Goal: Task Accomplishment & Management: Manage account settings

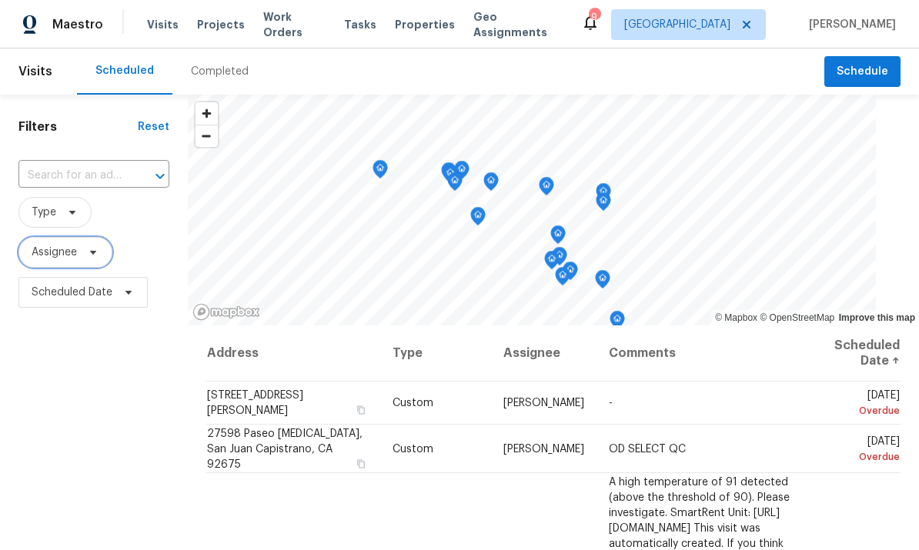
click at [84, 248] on span at bounding box center [90, 252] width 17 height 12
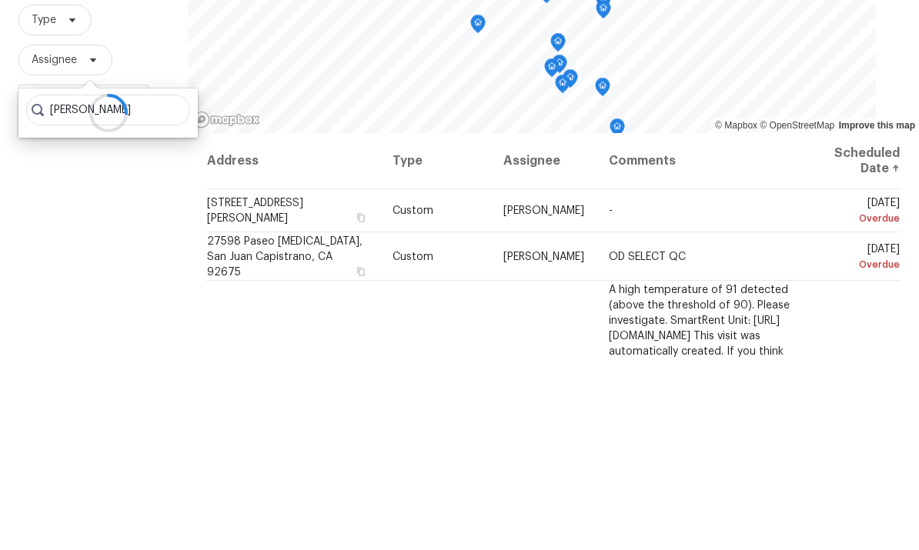
type input "[PERSON_NAME]"
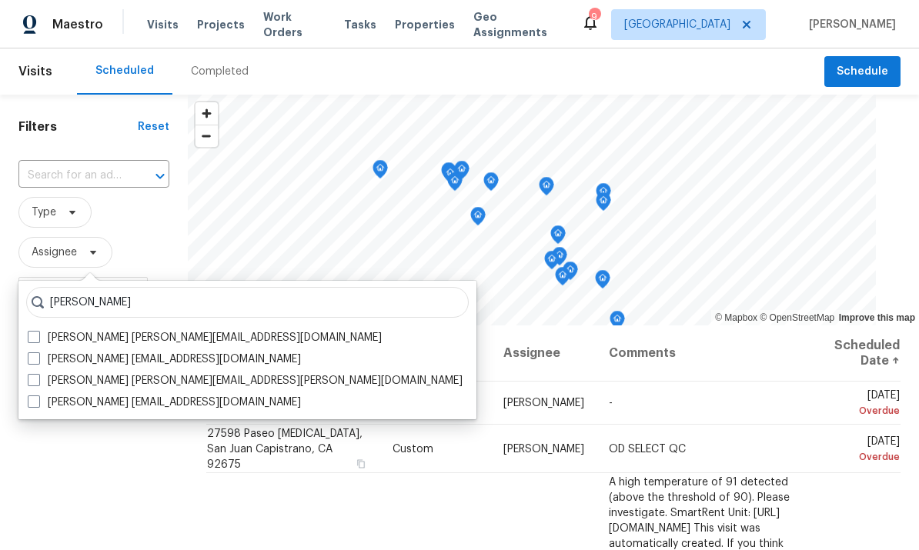
click at [33, 374] on span at bounding box center [34, 380] width 12 height 12
click at [33, 373] on input "Theodore Mirabella theodore.mirabella@opendoor.com" at bounding box center [33, 378] width 10 height 10
checkbox input "true"
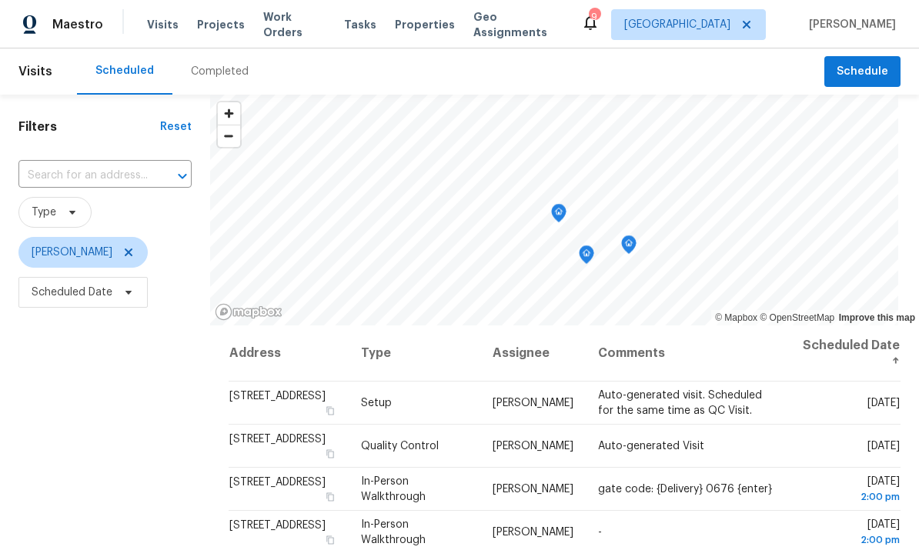
click at [413, 25] on span "Properties" at bounding box center [425, 24] width 60 height 15
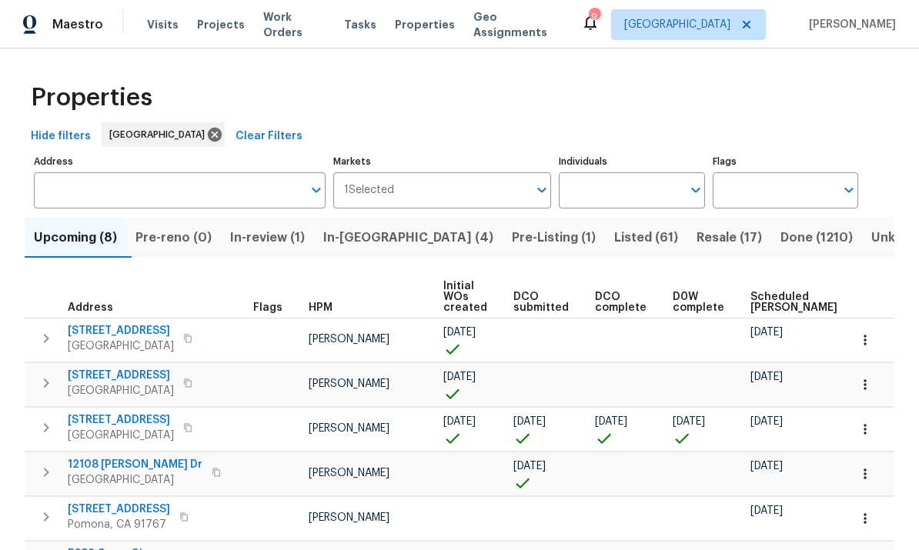
click at [387, 246] on span "In-reno (4)" at bounding box center [408, 238] width 170 height 22
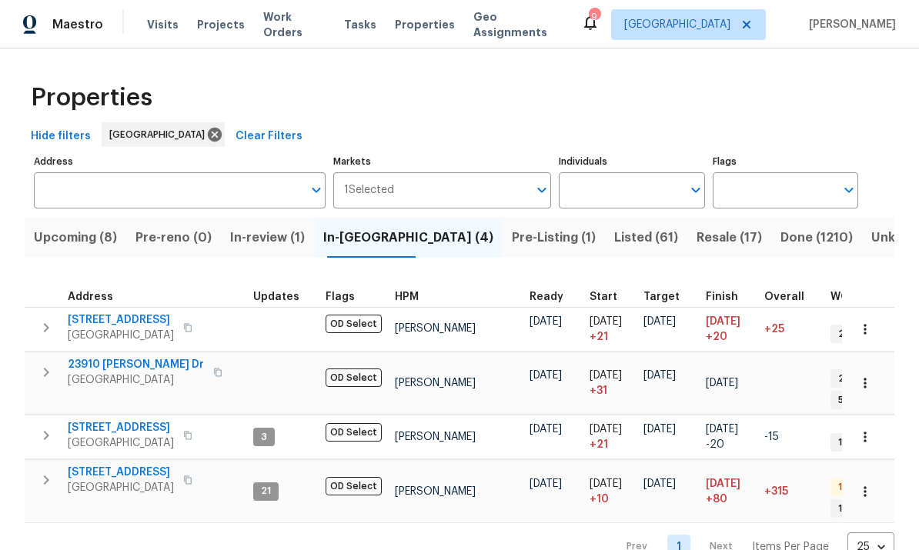
scroll to position [11, 0]
click at [87, 232] on span "Upcoming (8)" at bounding box center [75, 238] width 83 height 22
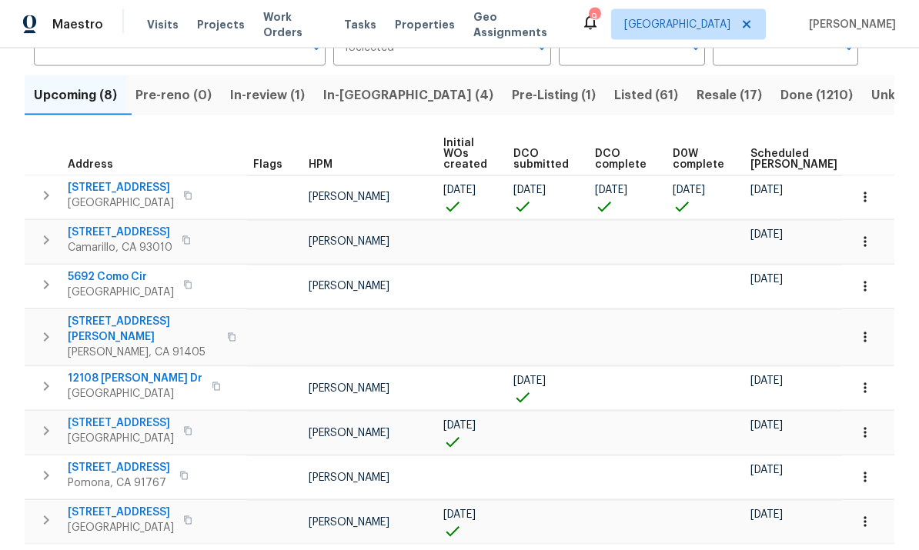
scroll to position [58, 0]
click at [295, 85] on span "In-review (1)" at bounding box center [267, 96] width 75 height 22
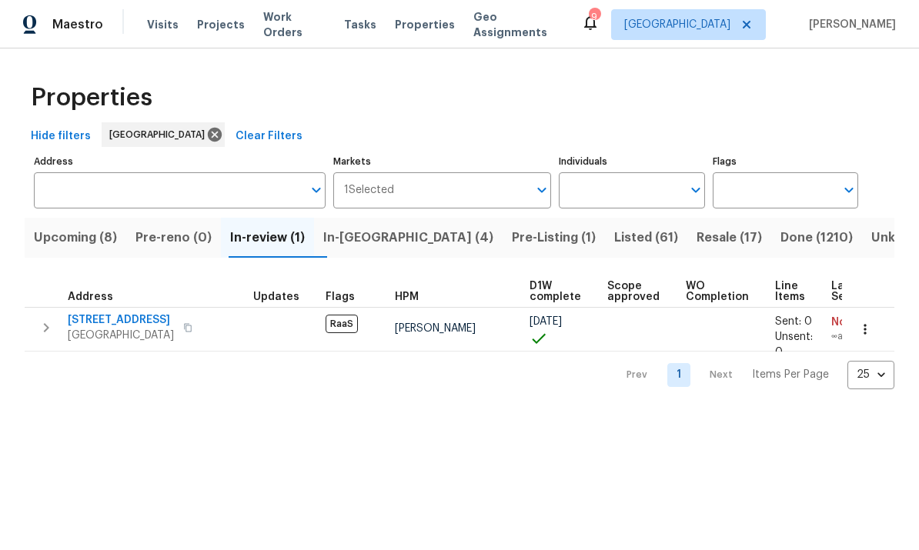
click at [390, 239] on span "In-reno (4)" at bounding box center [408, 238] width 170 height 22
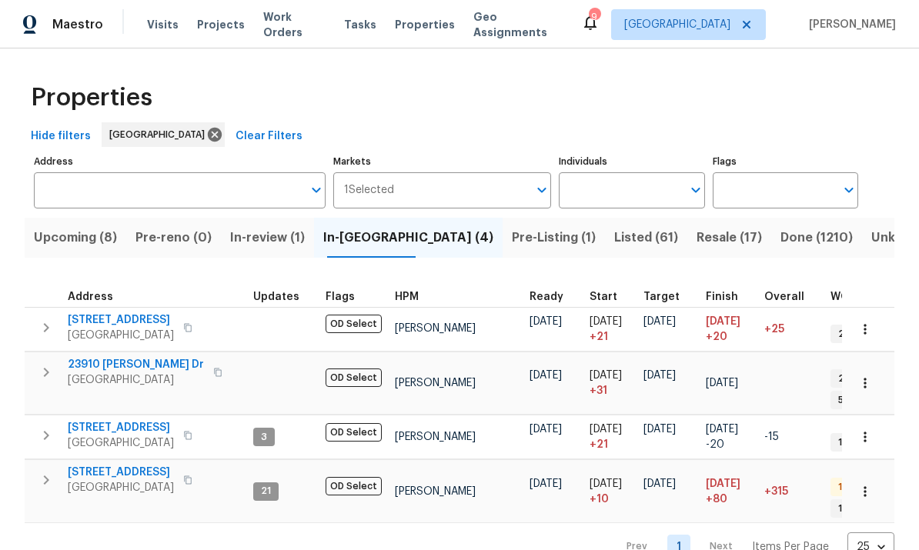
scroll to position [11, 0]
click at [503, 239] on button "Pre-Listing (1)" at bounding box center [554, 238] width 102 height 40
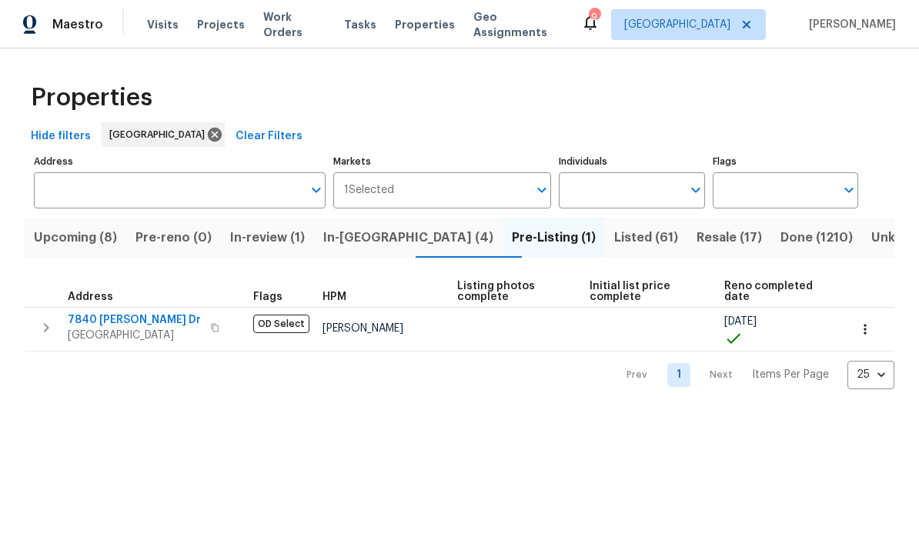
click at [865, 328] on icon "button" at bounding box center [865, 329] width 15 height 15
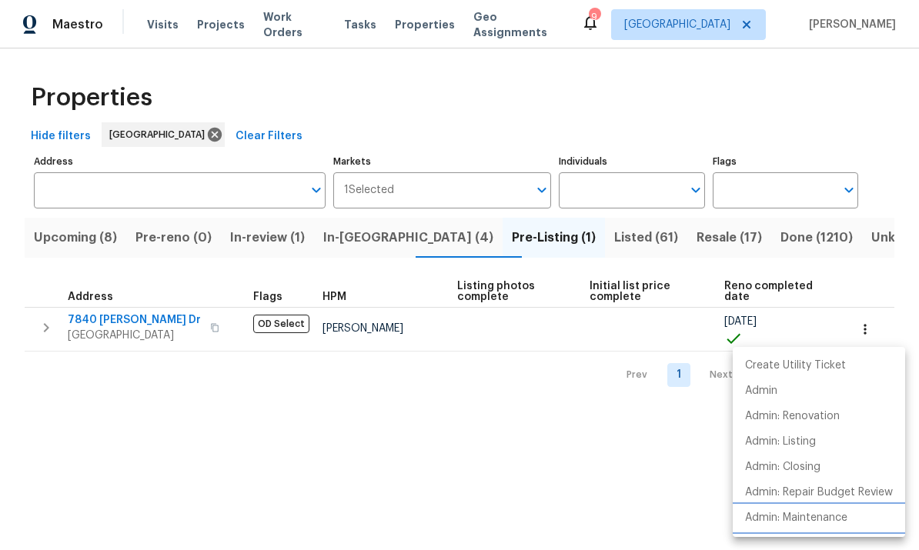
click at [831, 518] on p "Admin: Maintenance" at bounding box center [796, 518] width 102 height 16
click at [680, 446] on div at bounding box center [459, 275] width 919 height 550
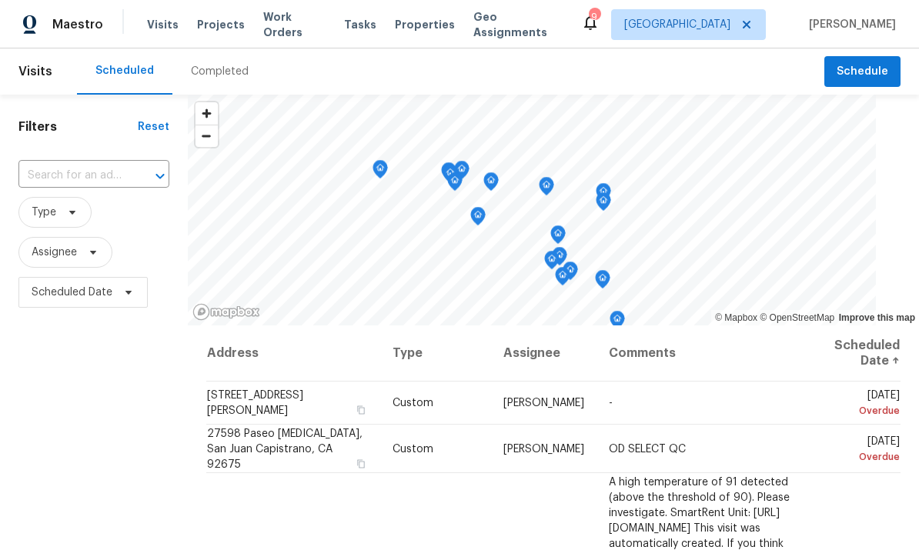
click at [91, 183] on input "text" at bounding box center [72, 176] width 108 height 24
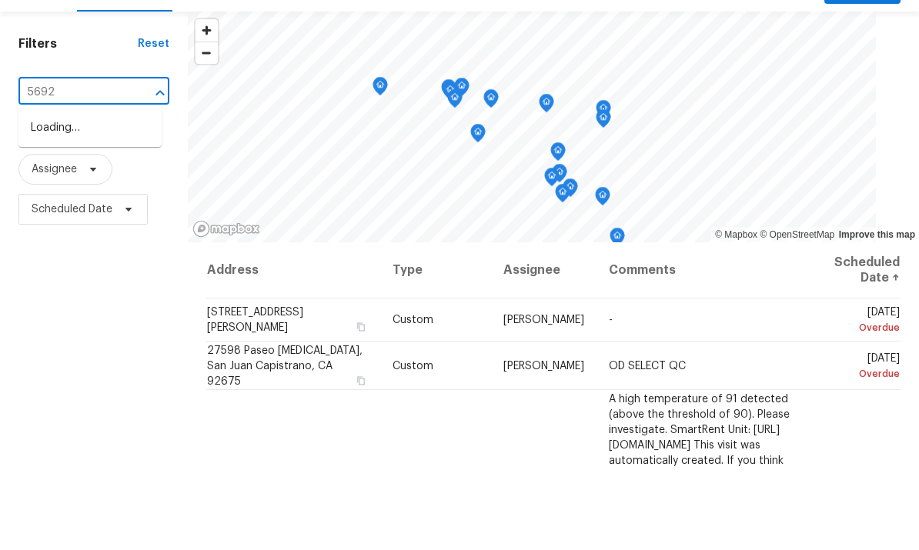
type input "5692"
click at [109, 199] on li "[STREET_ADDRESS]" at bounding box center [89, 211] width 143 height 25
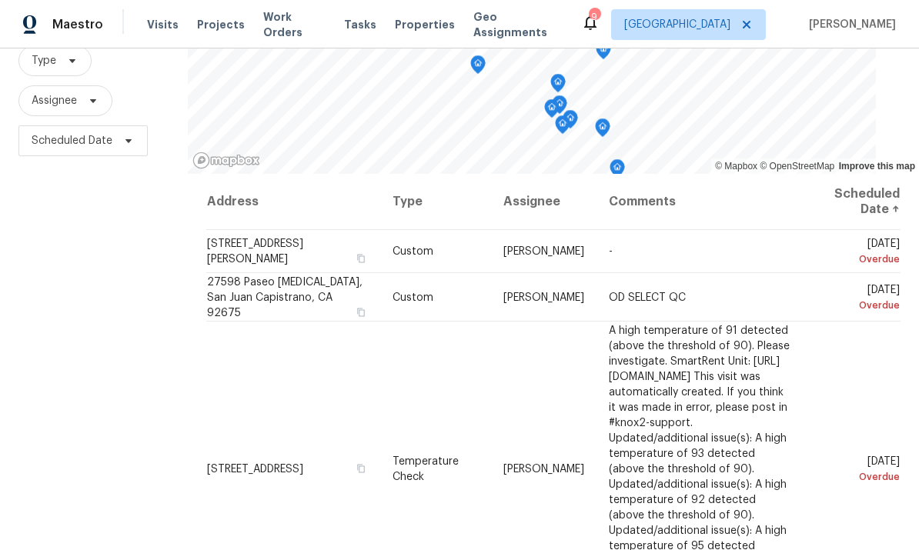
scroll to position [156, 0]
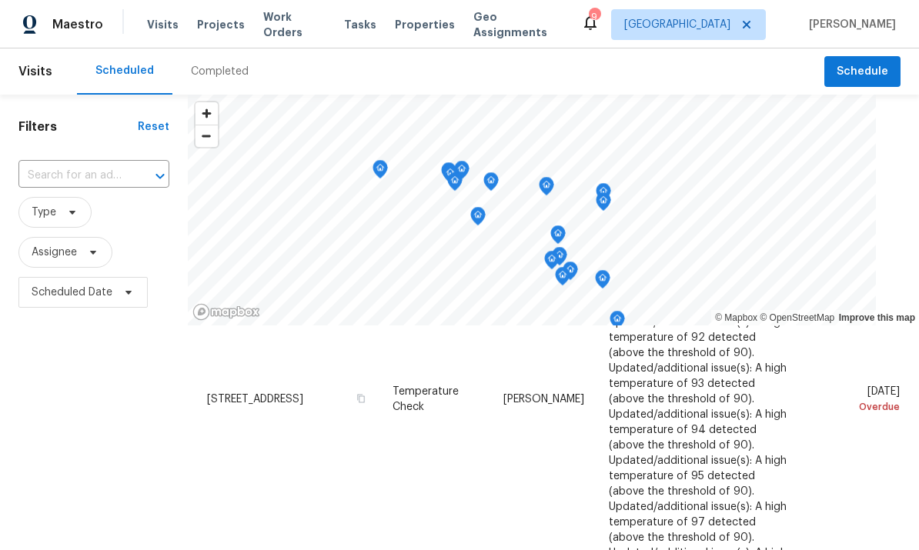
click at [65, 185] on input "text" at bounding box center [72, 176] width 108 height 24
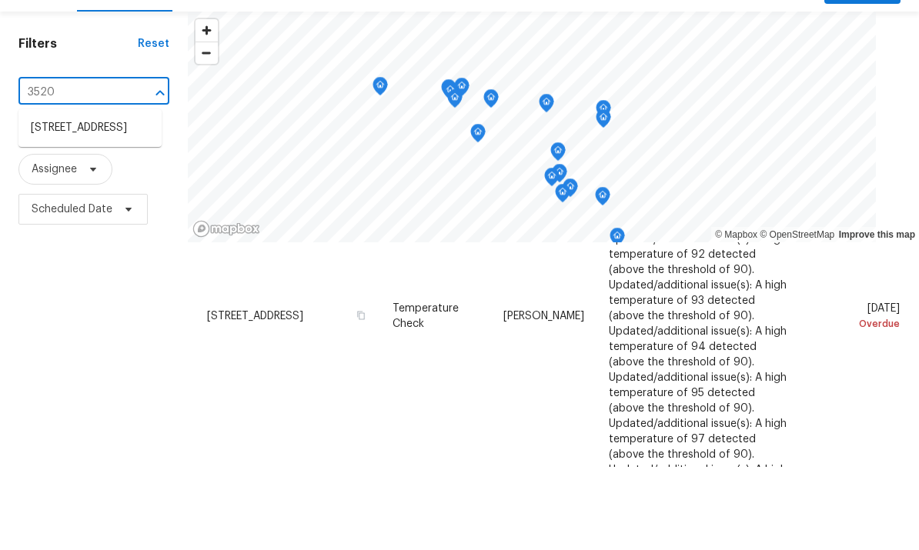
click at [65, 199] on li "3520 Mount Whitney Ave, Rosamond, CA 93560" at bounding box center [89, 211] width 143 height 25
type input "3520 Mount Whitney Ave, Rosamond, CA 93560"
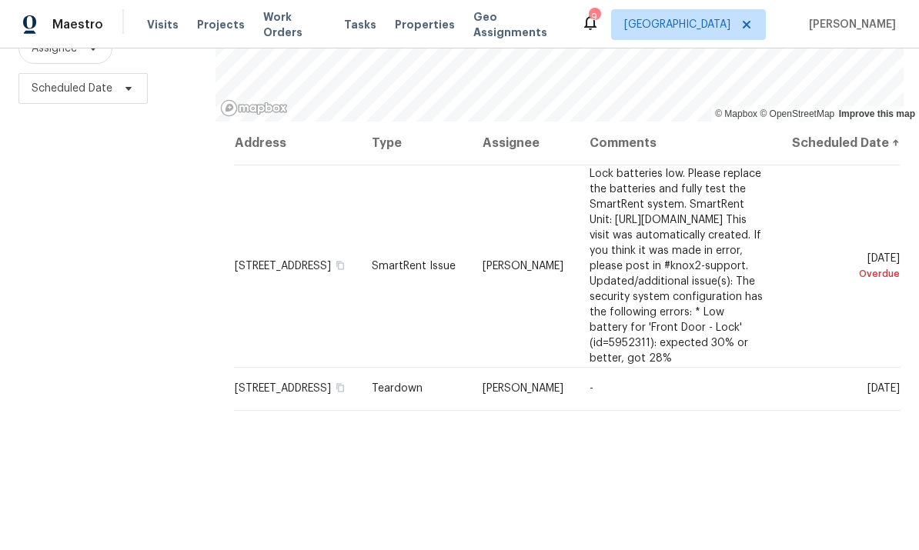
scroll to position [182, 0]
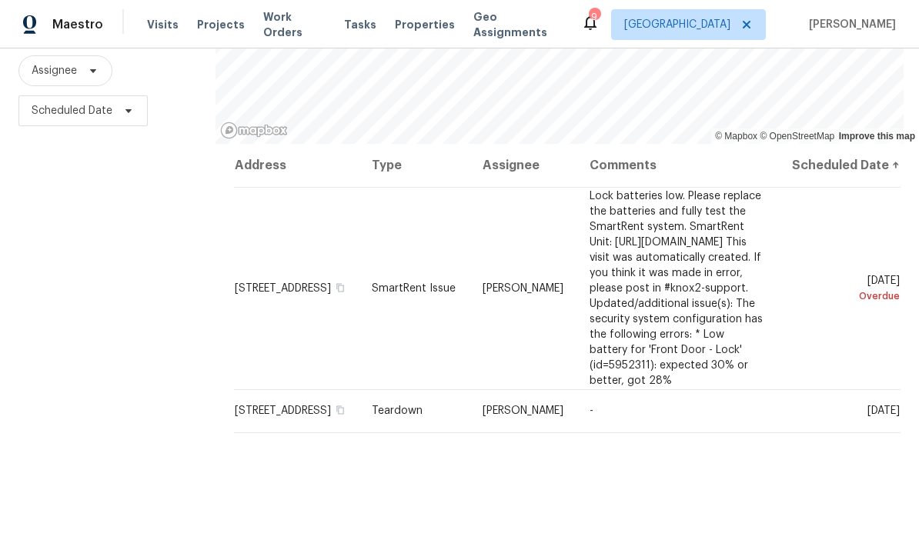
click at [0, 0] on icon at bounding box center [0, 0] width 0 height 0
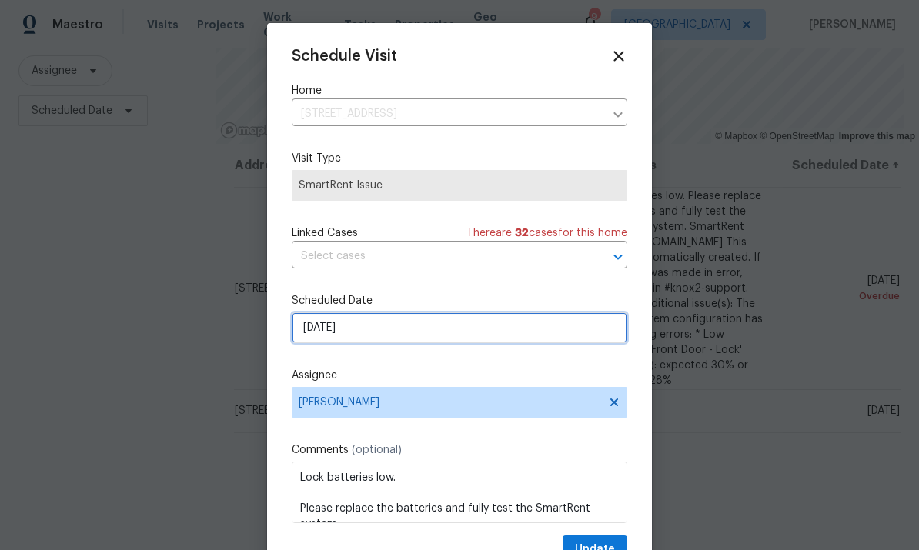
click at [423, 328] on input "8/26/2025" at bounding box center [460, 328] width 336 height 31
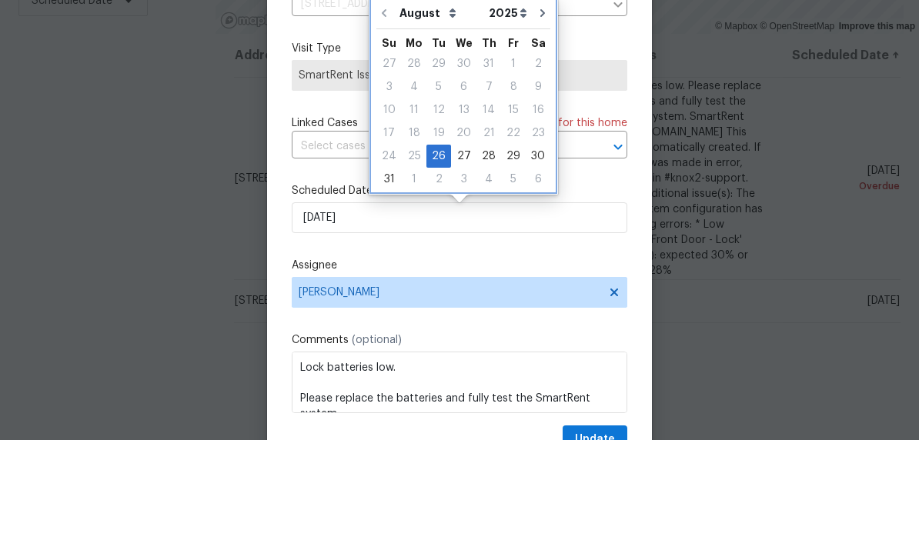
click at [537, 117] on icon "Go to next month" at bounding box center [543, 123] width 12 height 12
type input "9/26/2025"
select select "8"
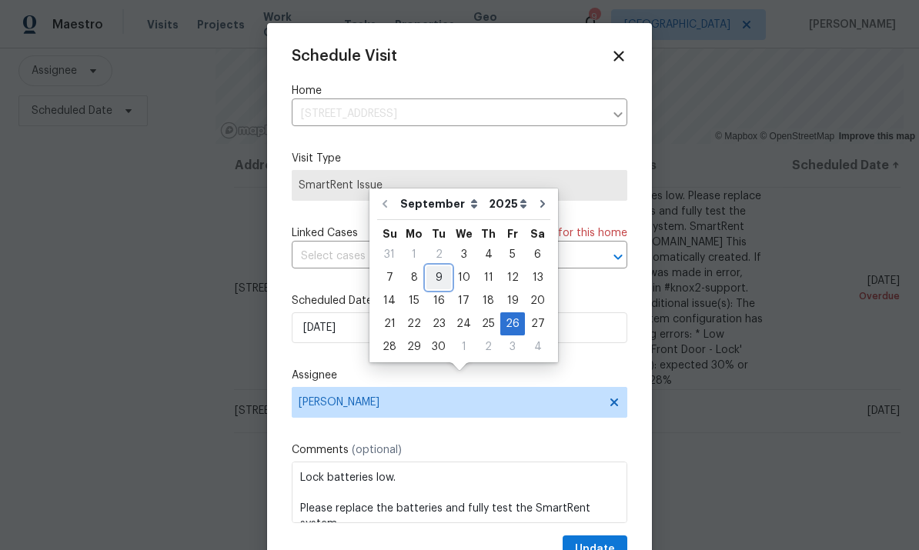
click at [438, 267] on div "9" at bounding box center [438, 278] width 25 height 22
type input "9/9/2025"
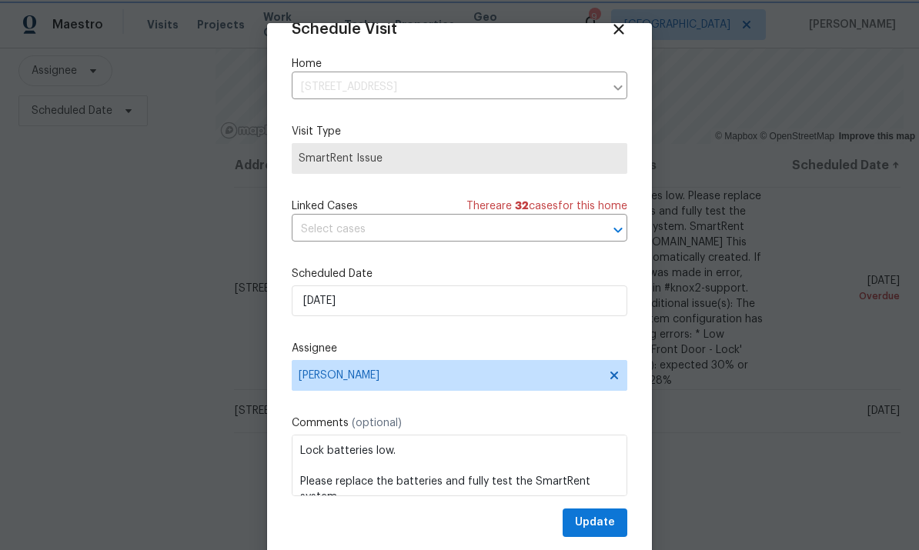
scroll to position [30, 0]
click at [610, 527] on span "Update" at bounding box center [595, 522] width 40 height 19
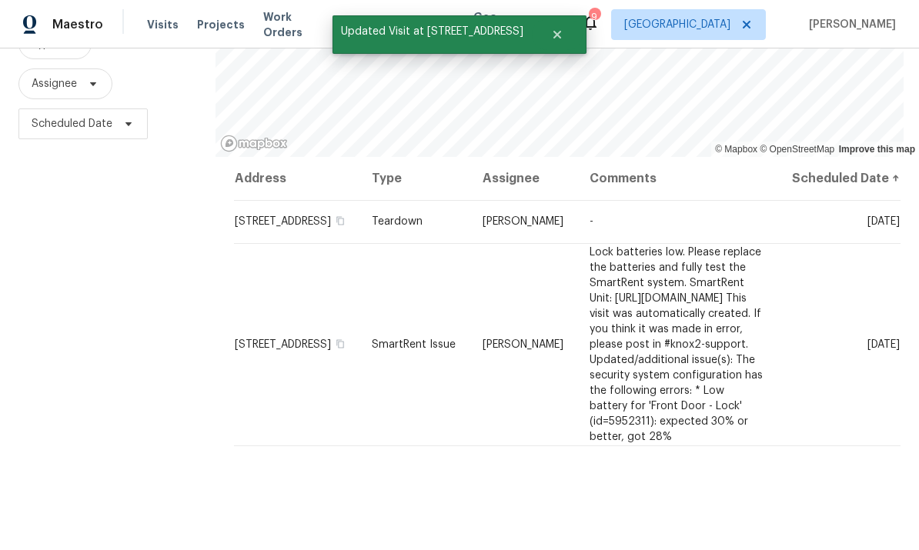
scroll to position [167, 0]
click at [0, 0] on span at bounding box center [0, 0] width 0 height 0
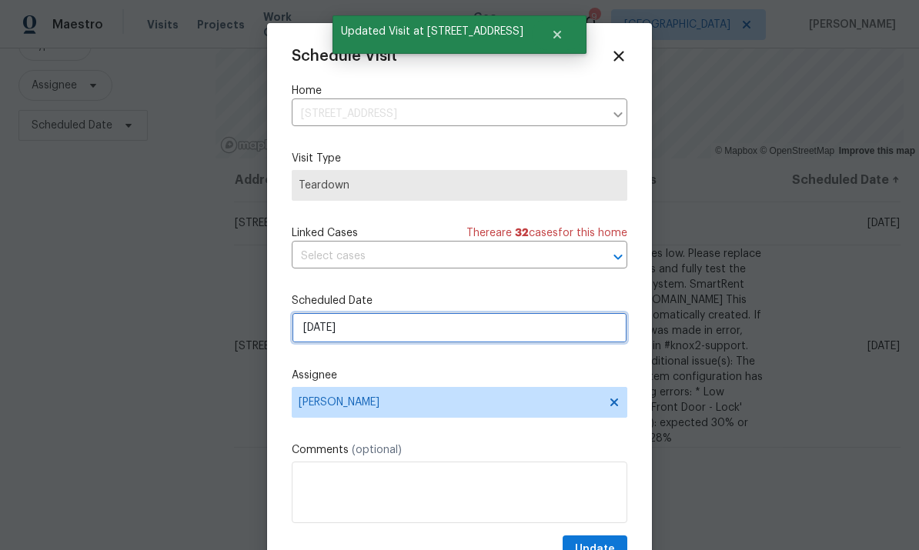
click at [446, 343] on input "9/7/2025" at bounding box center [460, 328] width 336 height 31
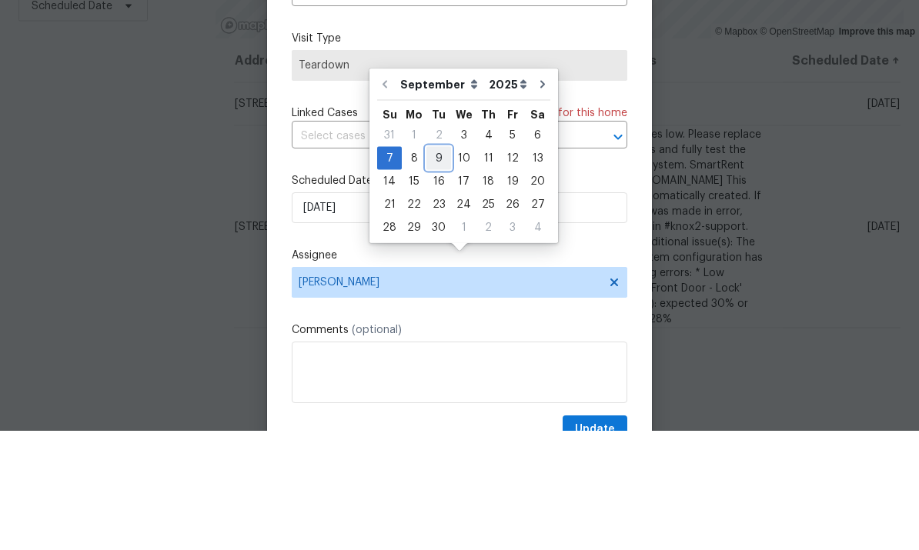
click at [436, 267] on div "9" at bounding box center [438, 278] width 25 height 22
type input "9/9/2025"
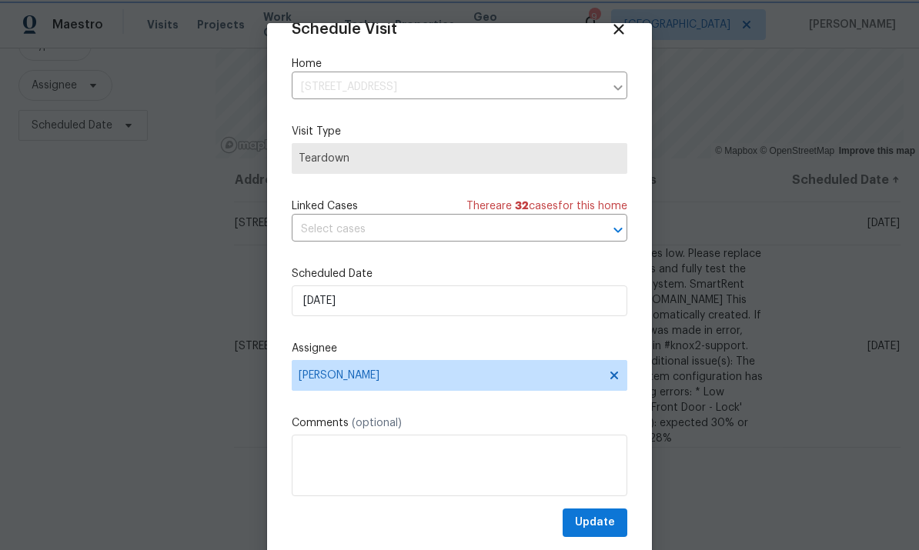
scroll to position [30, 0]
click at [597, 521] on span "Update" at bounding box center [595, 522] width 40 height 19
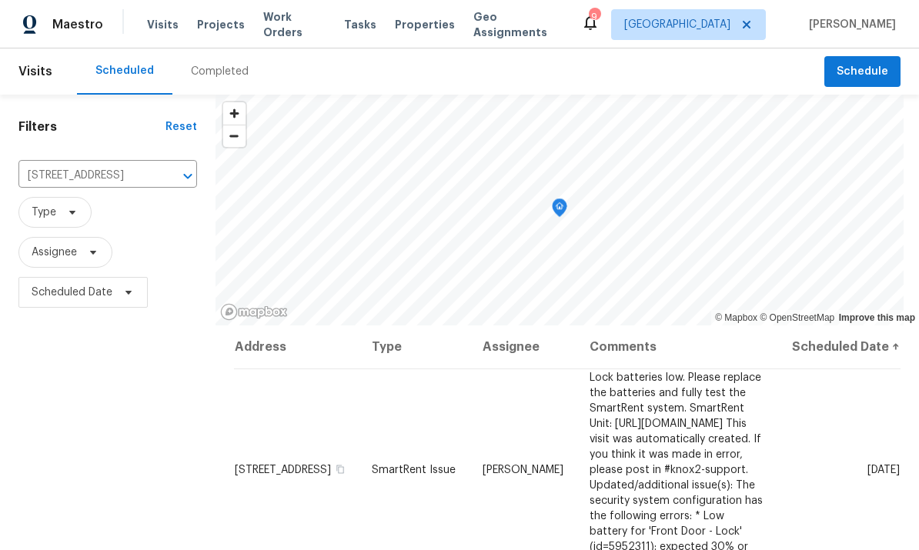
scroll to position [0, 0]
click at [49, 22] on div "Maestro" at bounding box center [51, 24] width 103 height 31
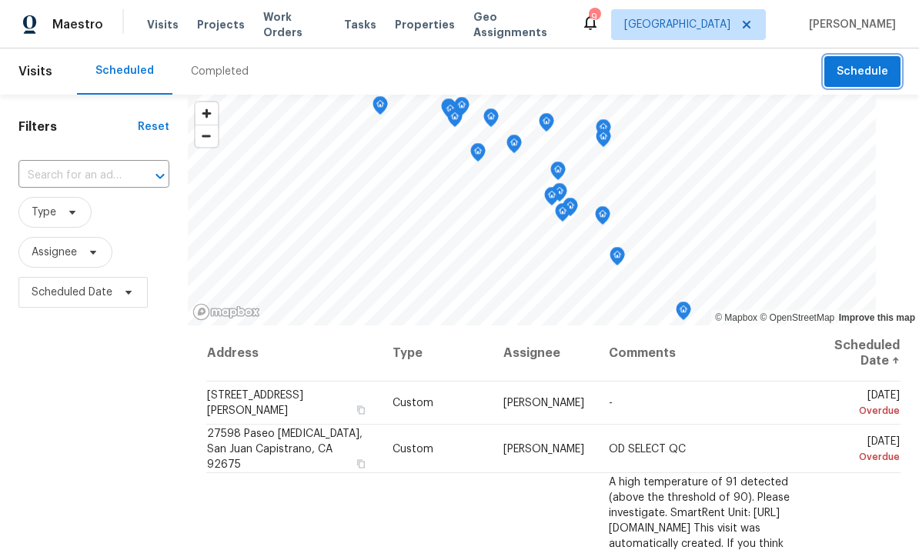
click at [863, 69] on span "Schedule" at bounding box center [863, 71] width 52 height 19
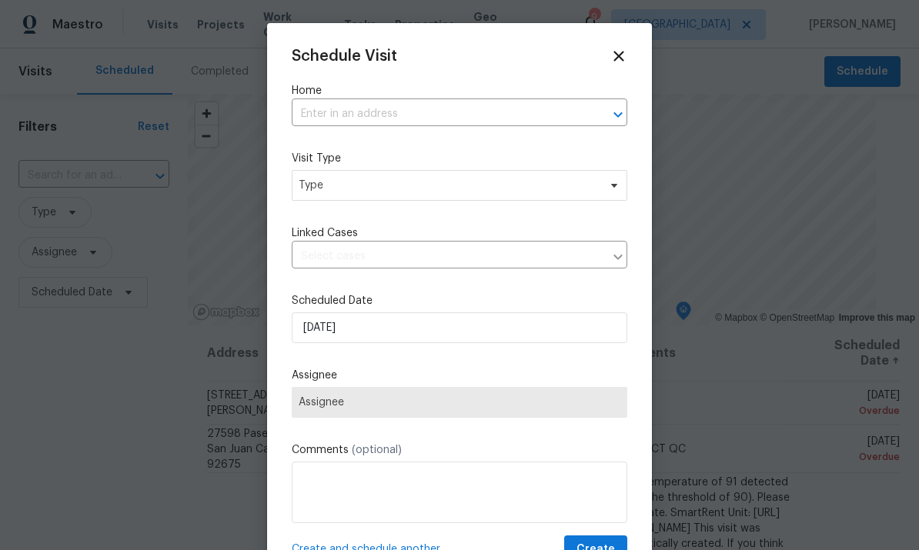
click at [457, 112] on input "text" at bounding box center [438, 114] width 293 height 24
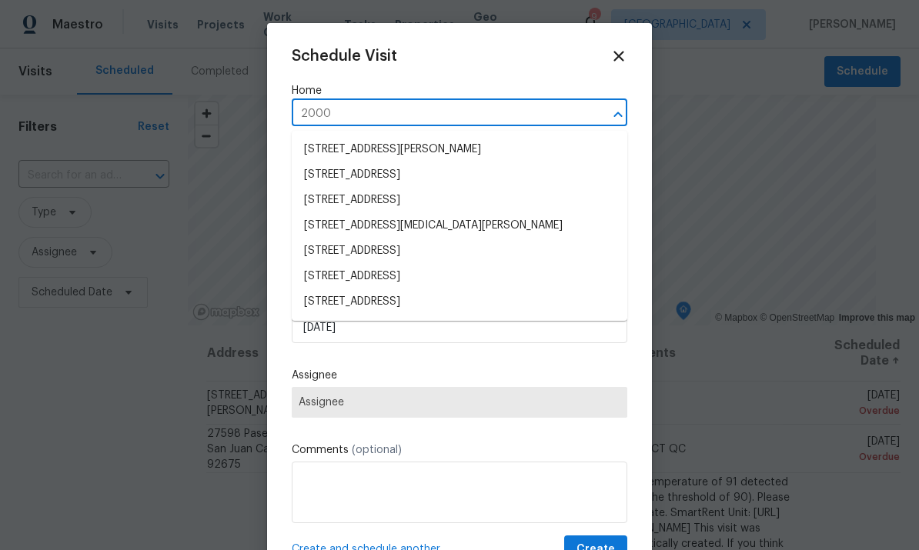
type input "20000"
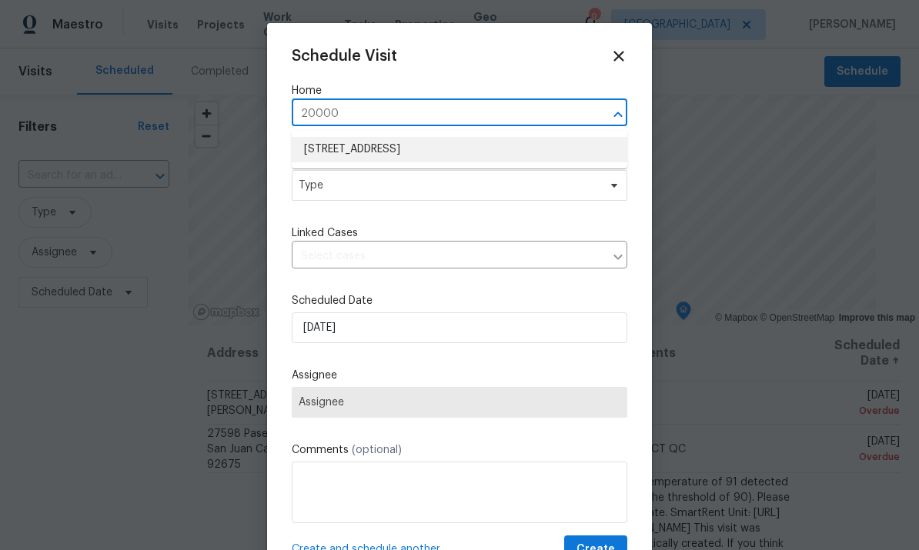
click at [541, 145] on li "20000 Plum Canyon Rd Unit 1815, Santa Clarita, CA 91350" at bounding box center [460, 149] width 336 height 25
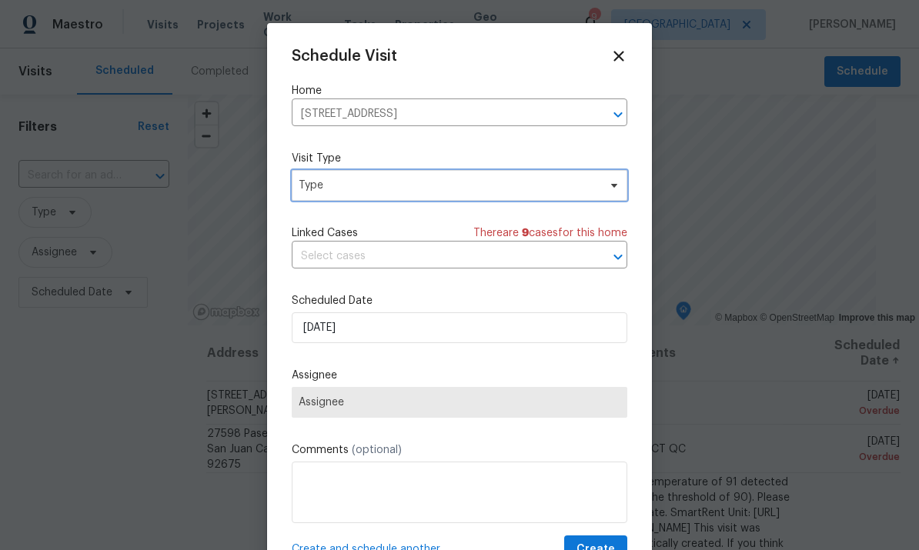
click at [559, 185] on span "Type" at bounding box center [448, 185] width 299 height 15
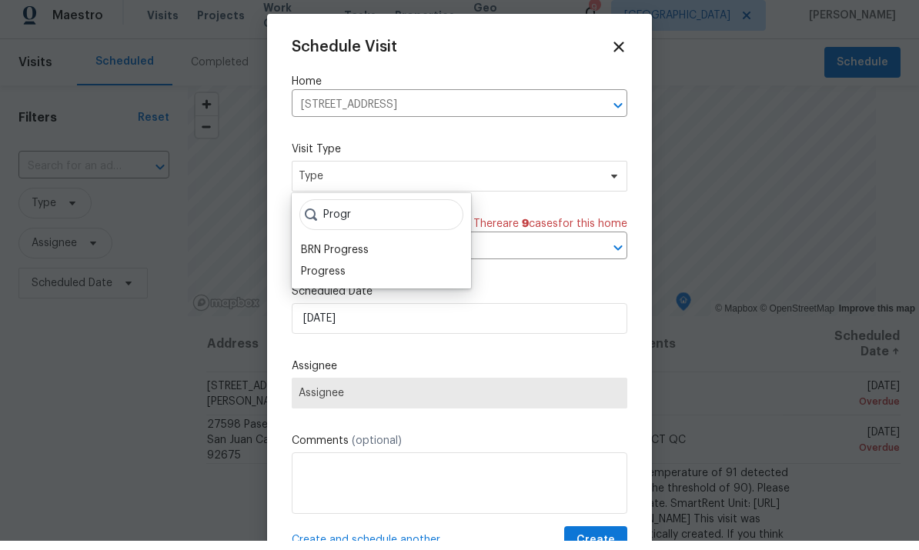
scroll to position [9, 0]
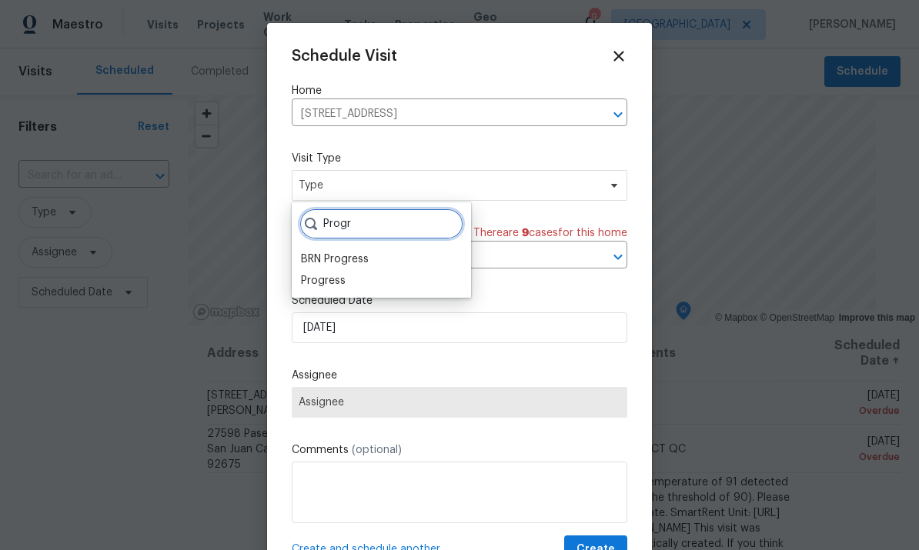
type input "Progr"
click at [336, 275] on div "Progress" at bounding box center [323, 280] width 45 height 15
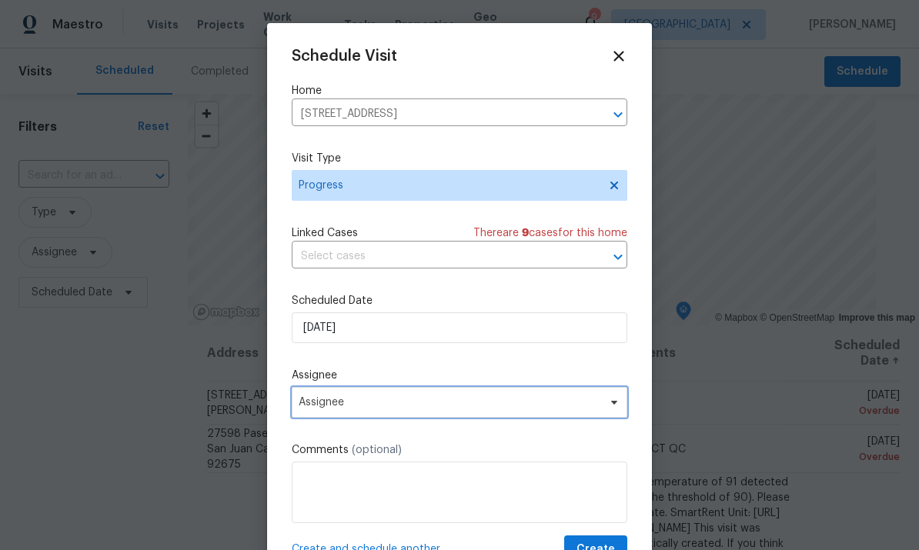
click at [432, 409] on span "Assignee" at bounding box center [450, 402] width 302 height 12
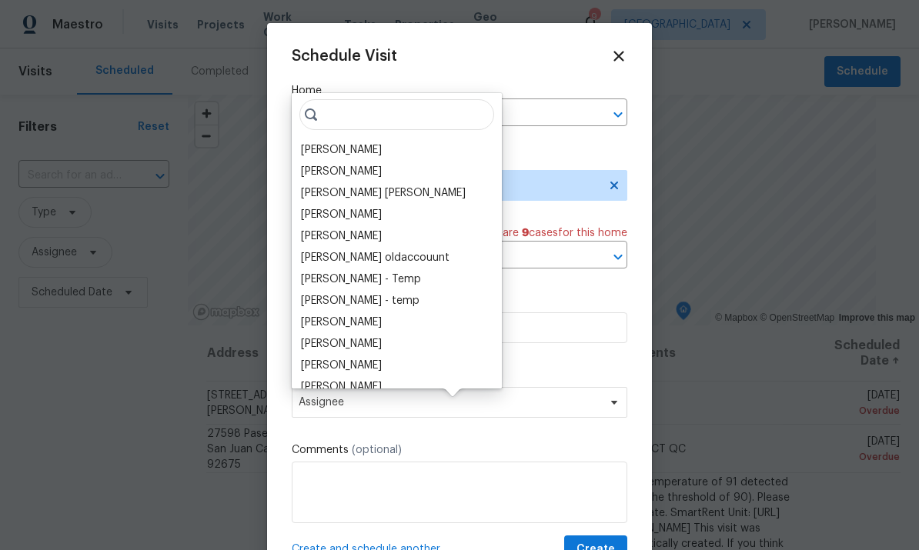
click at [369, 142] on div "[PERSON_NAME]" at bounding box center [341, 149] width 81 height 15
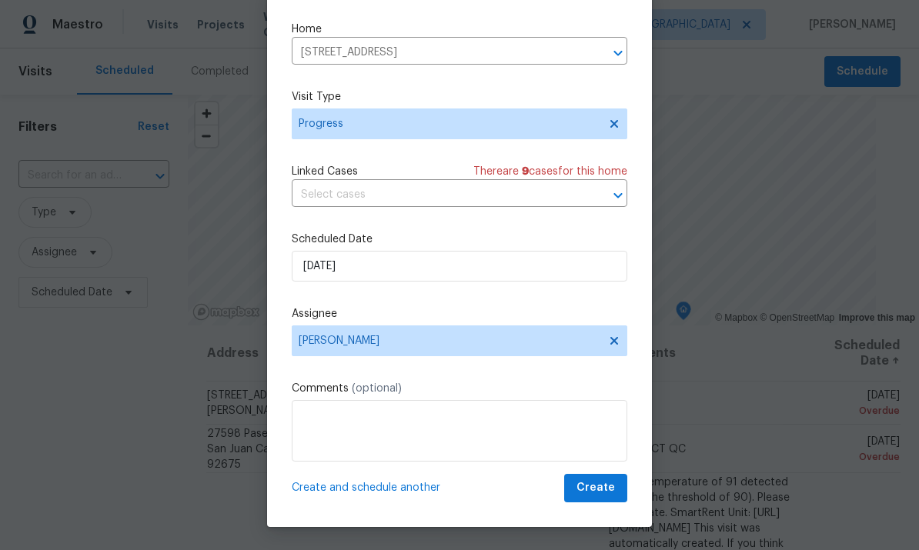
scroll to position [35, 0]
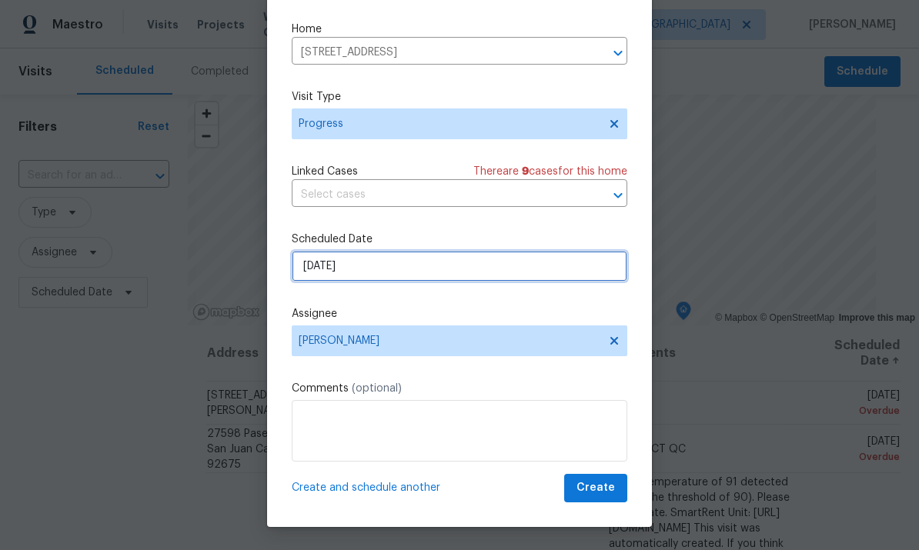
click at [523, 265] on input "9/3/2025" at bounding box center [460, 266] width 336 height 31
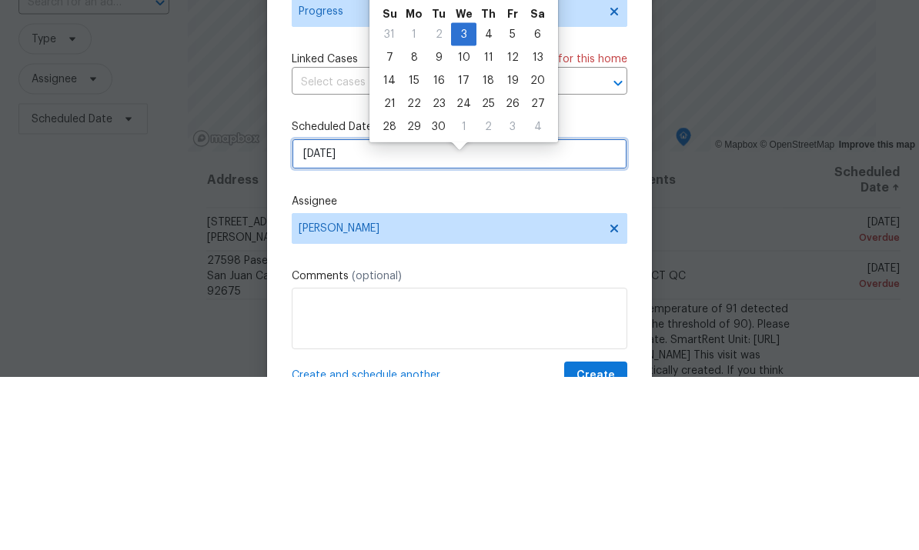
scroll to position [0, 0]
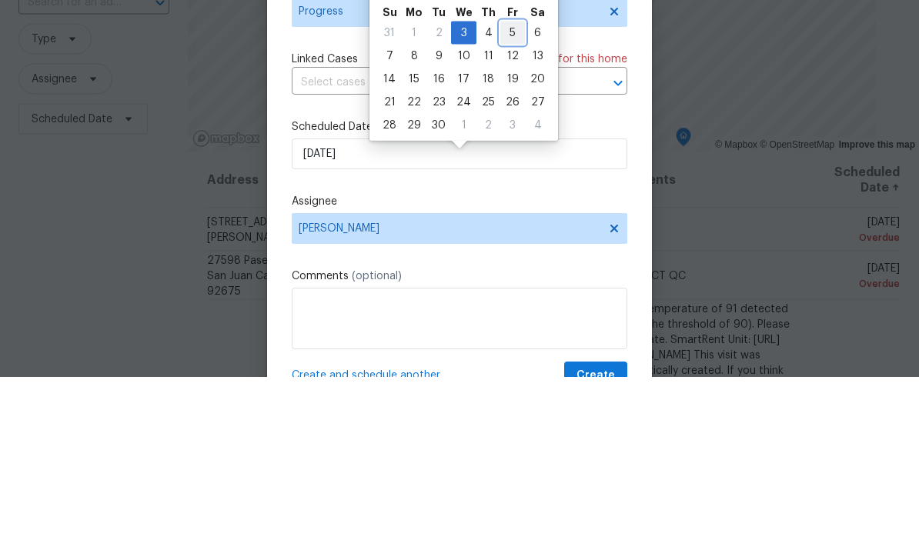
click at [507, 196] on div "5" at bounding box center [512, 207] width 25 height 22
type input "9/5/2025"
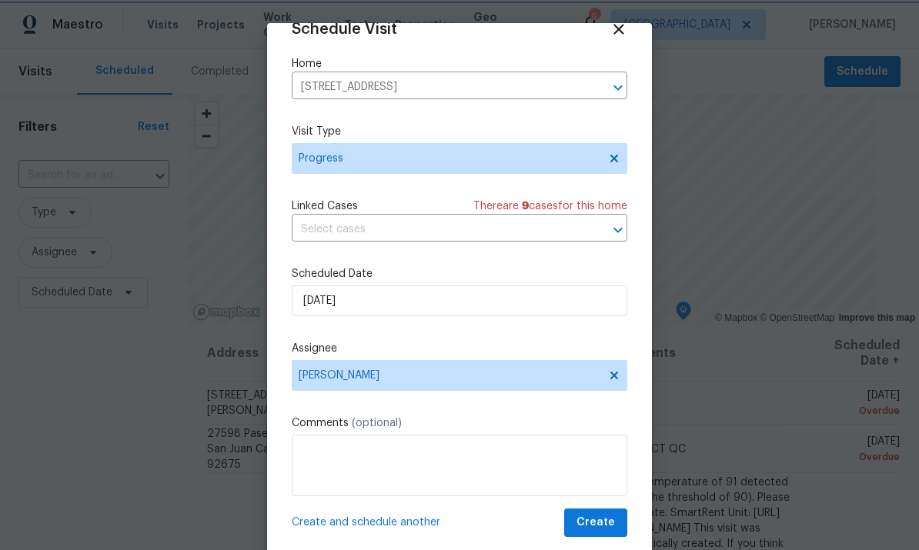
scroll to position [30, 0]
click at [602, 523] on span "Create" at bounding box center [596, 522] width 38 height 19
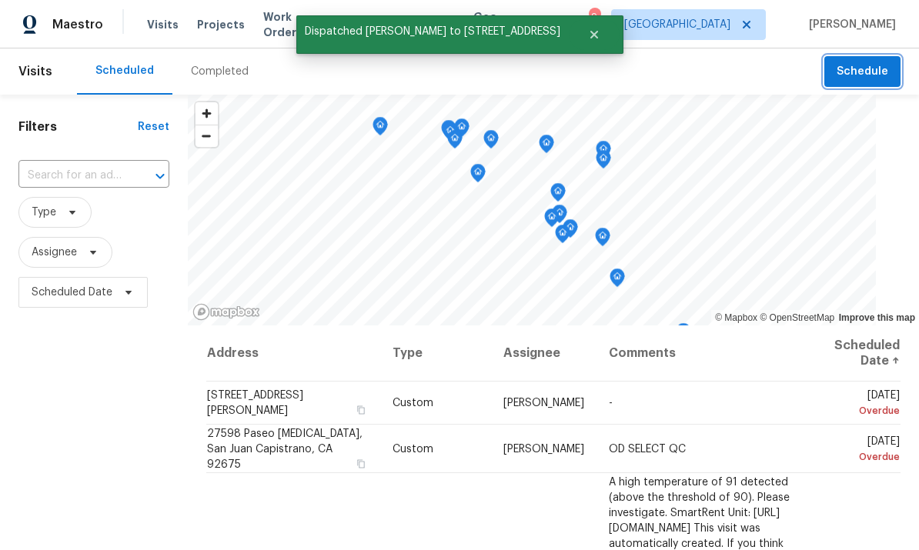
click at [866, 66] on span "Schedule" at bounding box center [863, 71] width 52 height 19
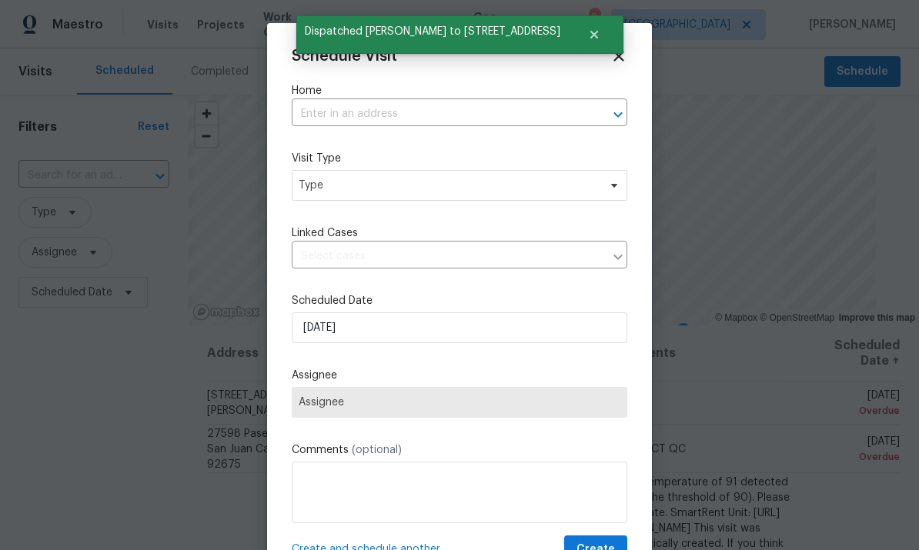
click at [453, 113] on input "text" at bounding box center [438, 114] width 293 height 24
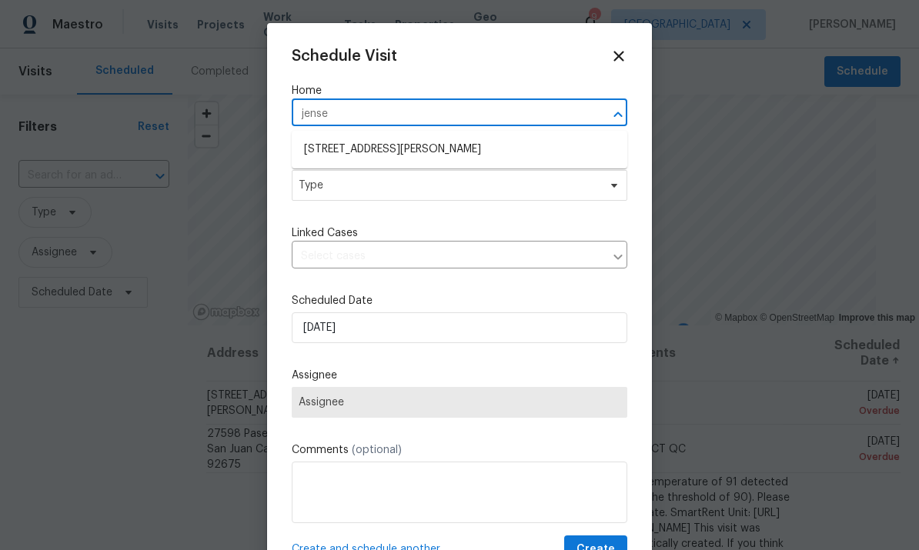
type input "jensen"
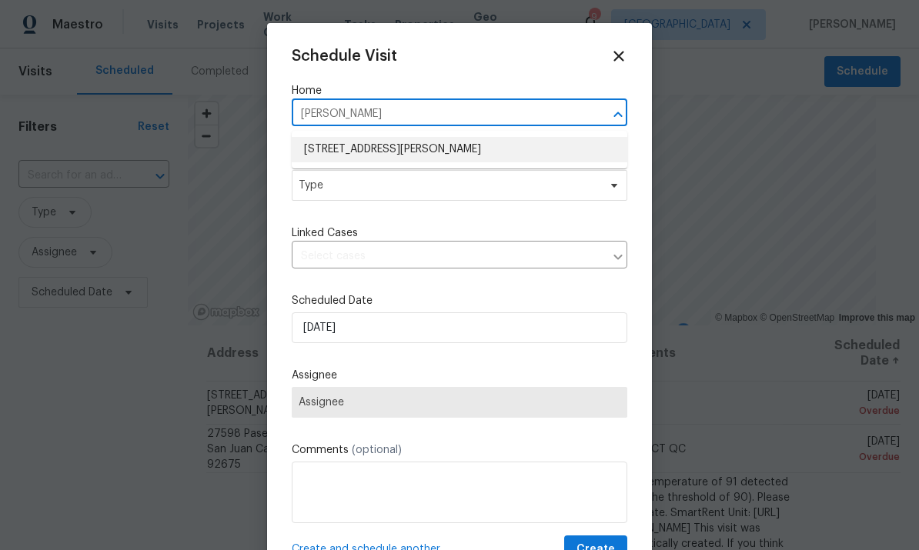
click at [381, 145] on li "23910 Jensen Dr, Los Angeles, CA 91304" at bounding box center [460, 149] width 336 height 25
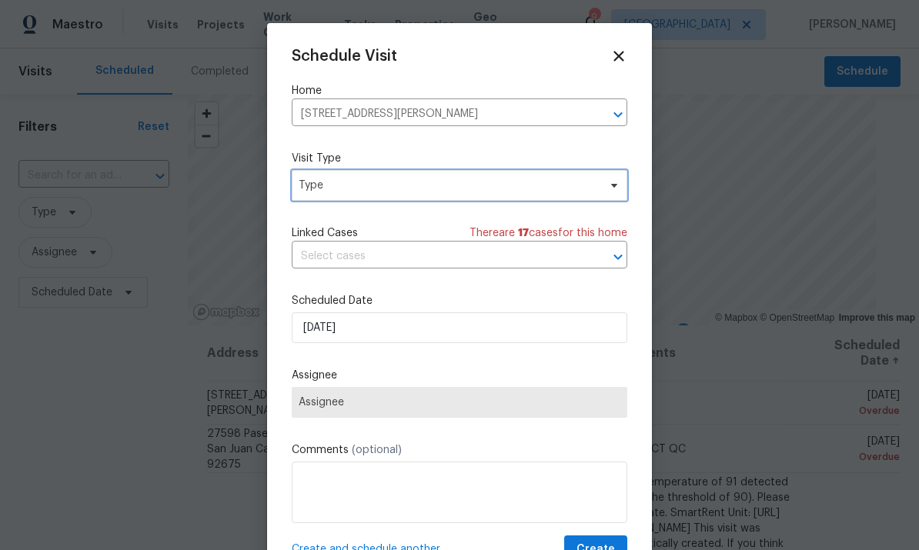
click at [554, 193] on span "Type" at bounding box center [448, 185] width 299 height 15
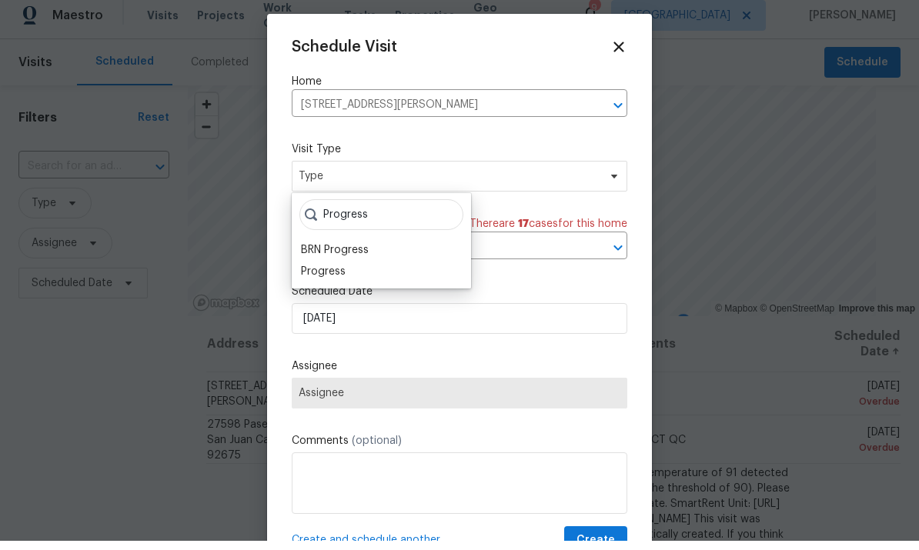
scroll to position [9, 0]
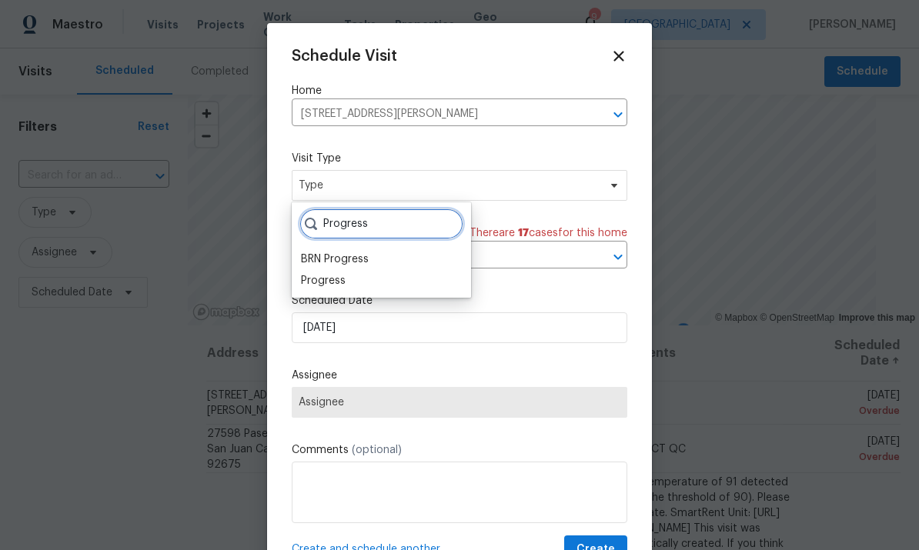
type input "Progress"
click at [327, 276] on div "Progress" at bounding box center [323, 280] width 45 height 15
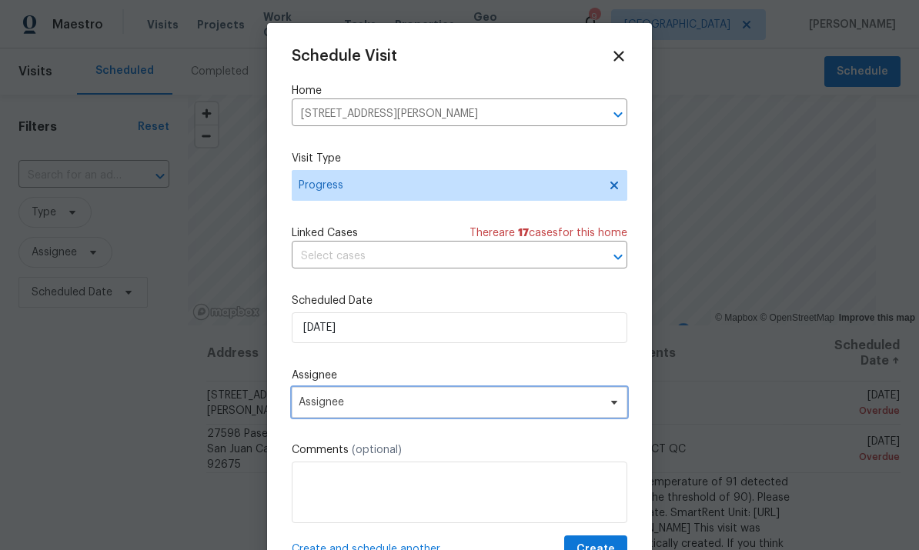
click at [512, 403] on span "Assignee" at bounding box center [450, 402] width 302 height 12
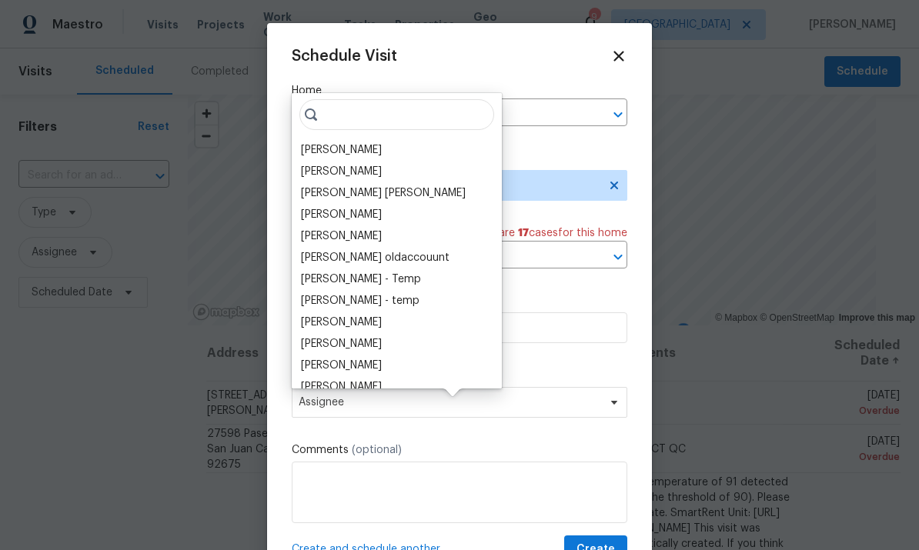
click at [363, 148] on div "[PERSON_NAME]" at bounding box center [341, 149] width 81 height 15
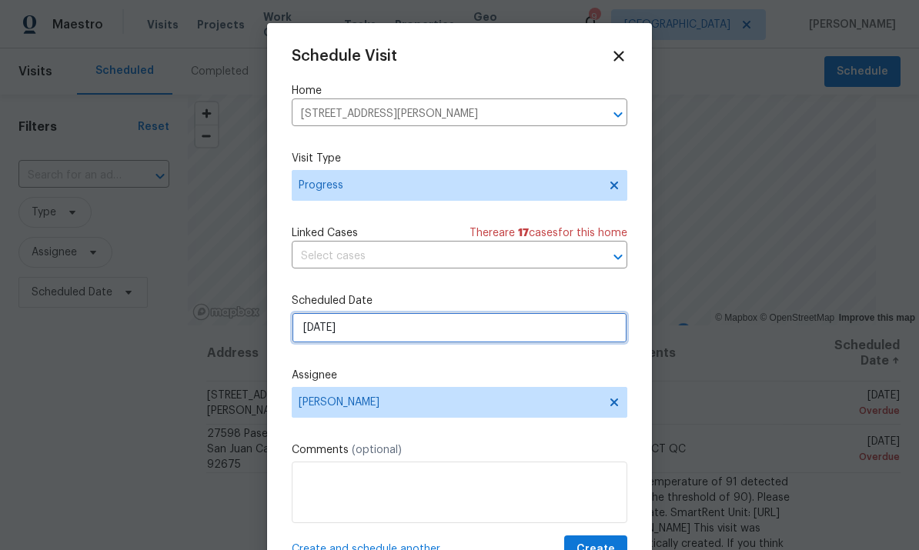
click at [470, 343] on input "9/3/2025" at bounding box center [460, 328] width 336 height 31
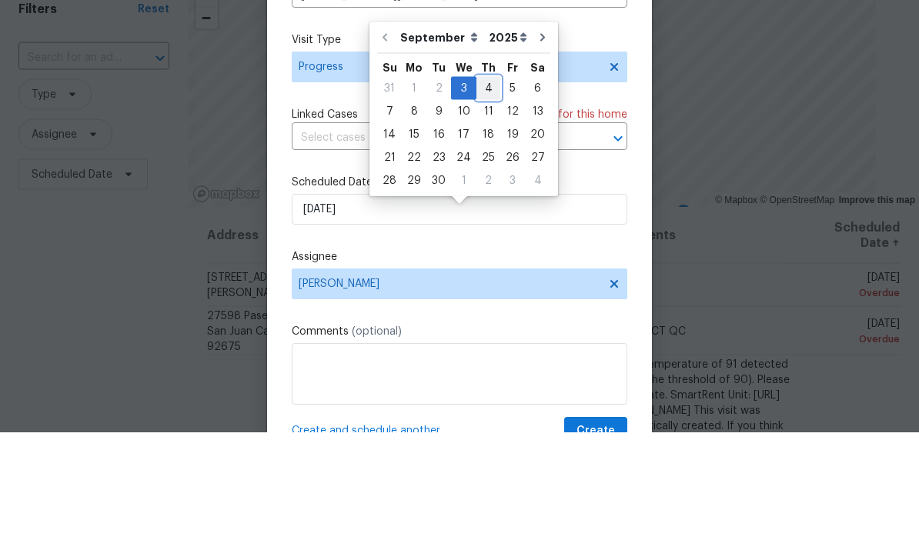
click at [487, 196] on div "4" at bounding box center [489, 207] width 24 height 22
type input "9/4/2025"
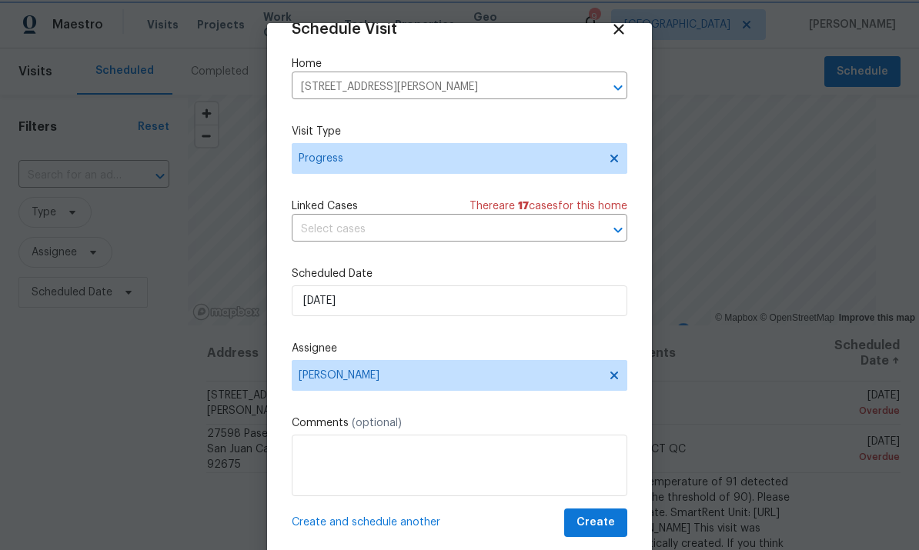
scroll to position [30, 0]
click at [599, 527] on span "Create" at bounding box center [596, 522] width 38 height 19
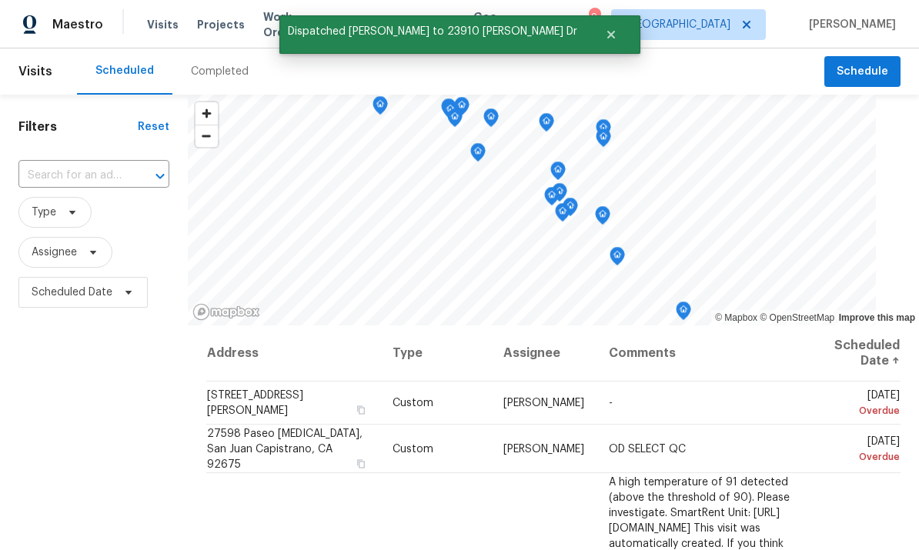
click at [72, 187] on input "text" at bounding box center [72, 176] width 108 height 24
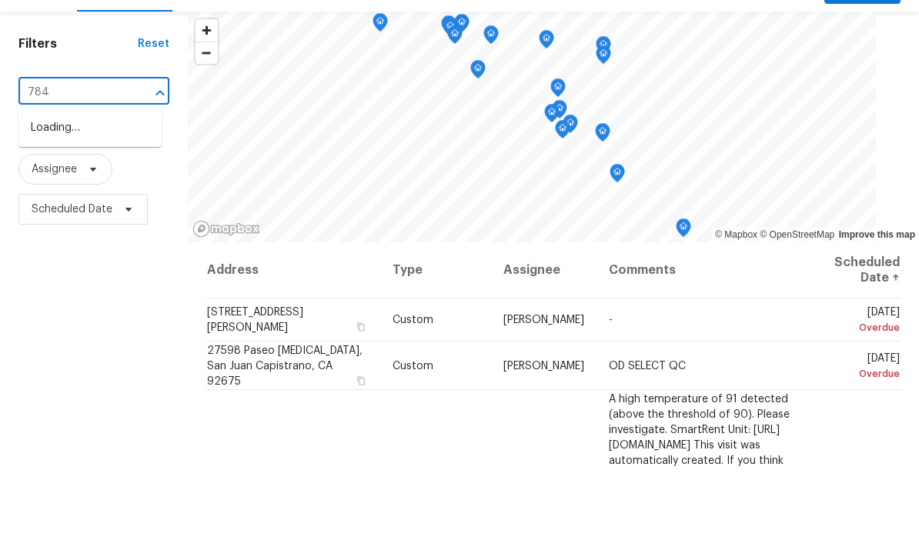
type input "7840"
click at [89, 199] on li "7840 Hillary Dr, West Hills, CA 91304" at bounding box center [89, 220] width 143 height 42
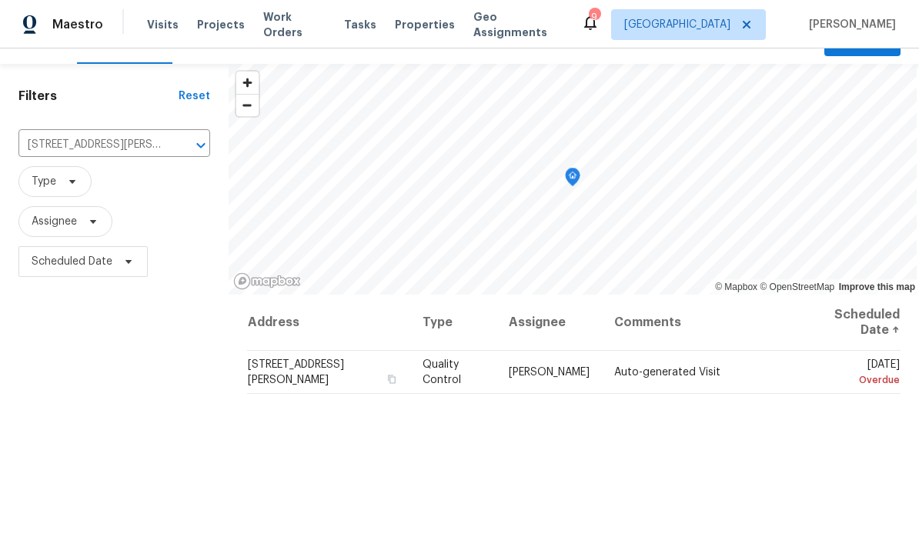
scroll to position [35, 0]
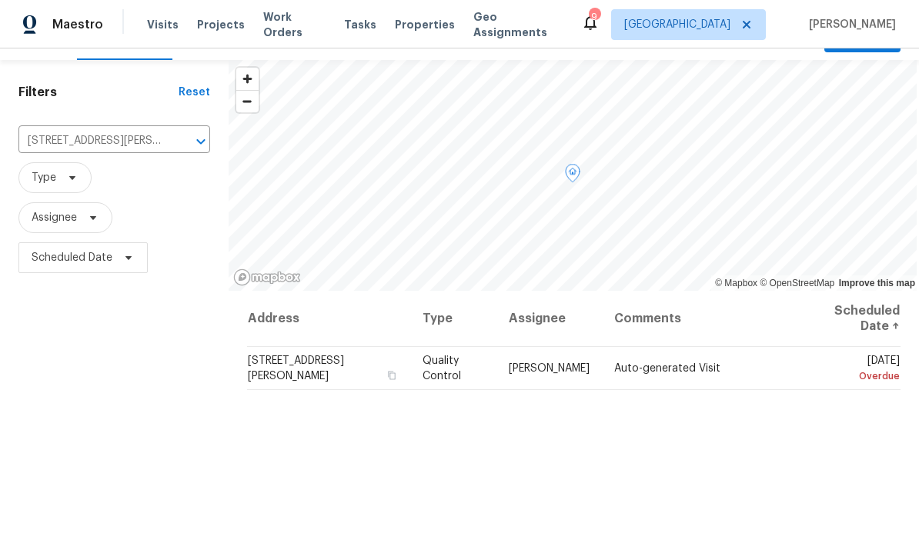
click at [0, 0] on icon at bounding box center [0, 0] width 0 height 0
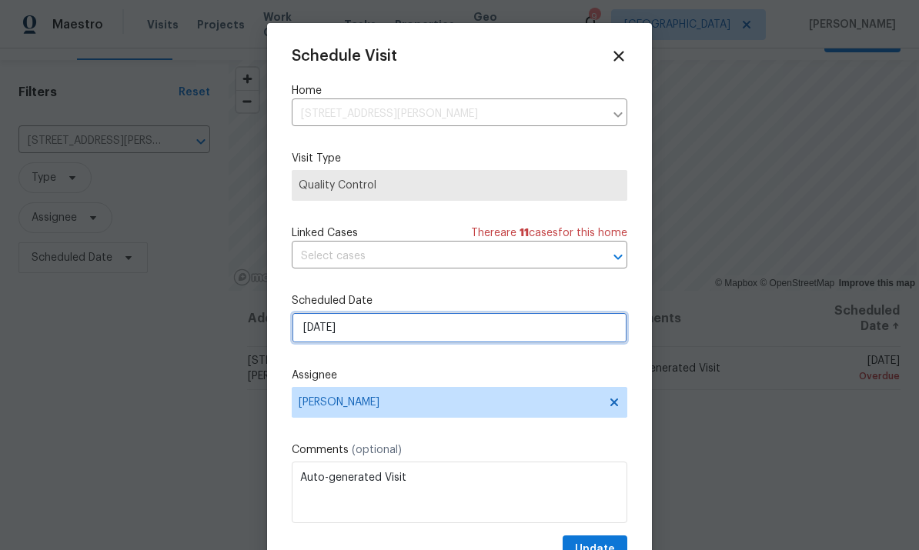
click at [422, 343] on input "9/2/2025" at bounding box center [460, 328] width 336 height 31
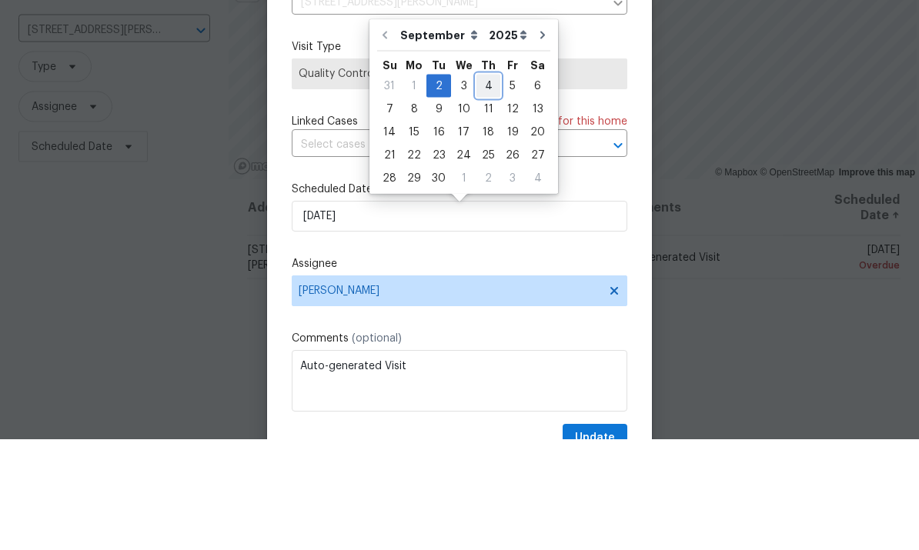
click at [487, 186] on div "4" at bounding box center [489, 197] width 24 height 22
type input "9/4/2025"
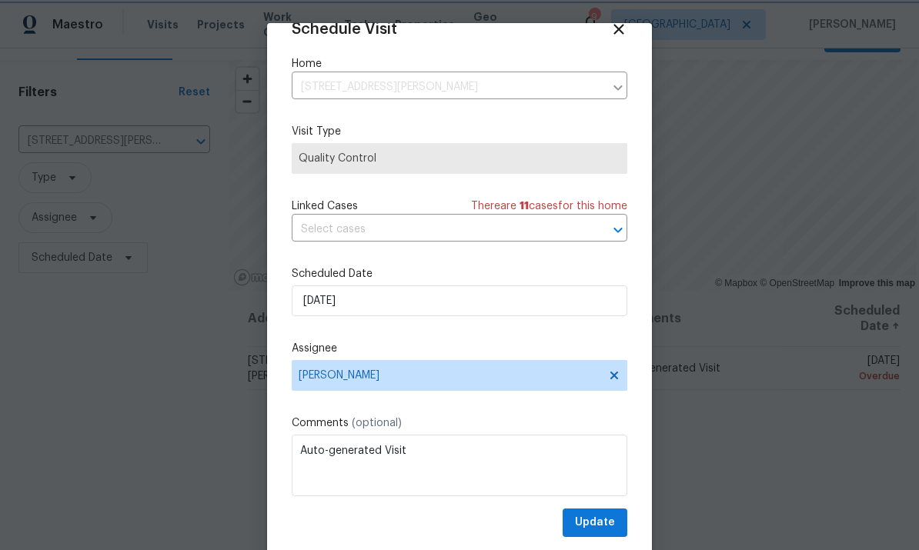
scroll to position [30, 0]
click at [594, 522] on span "Update" at bounding box center [595, 522] width 40 height 19
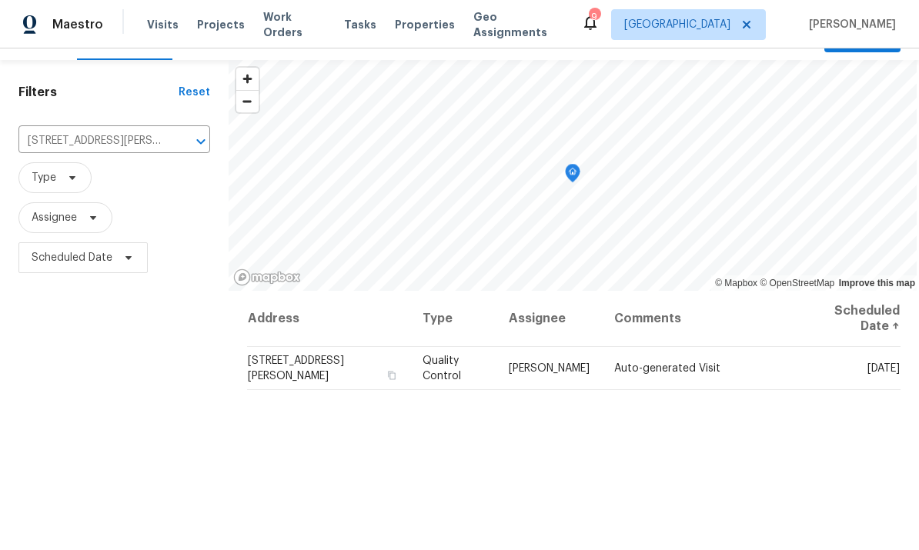
click at [173, 134] on icon "Clear" at bounding box center [180, 141] width 15 height 15
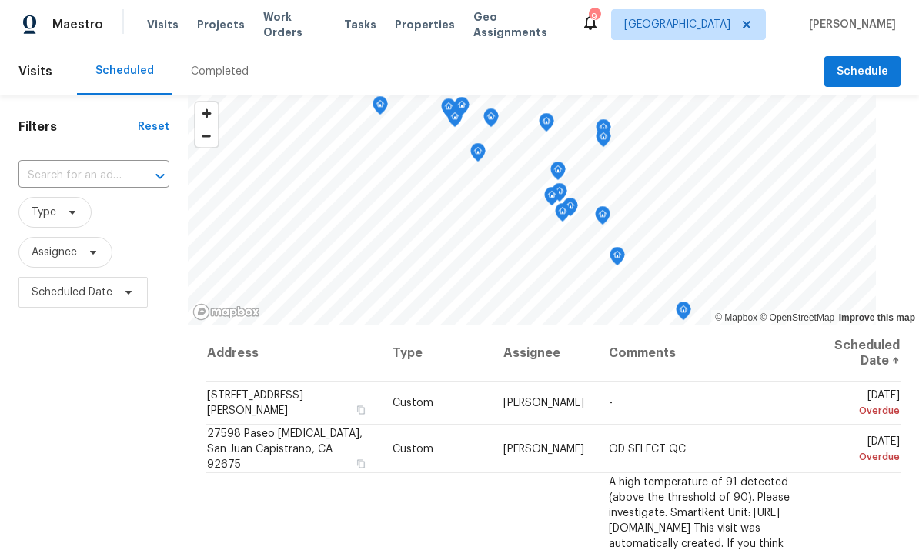
click at [112, 170] on input "text" at bounding box center [72, 176] width 108 height 24
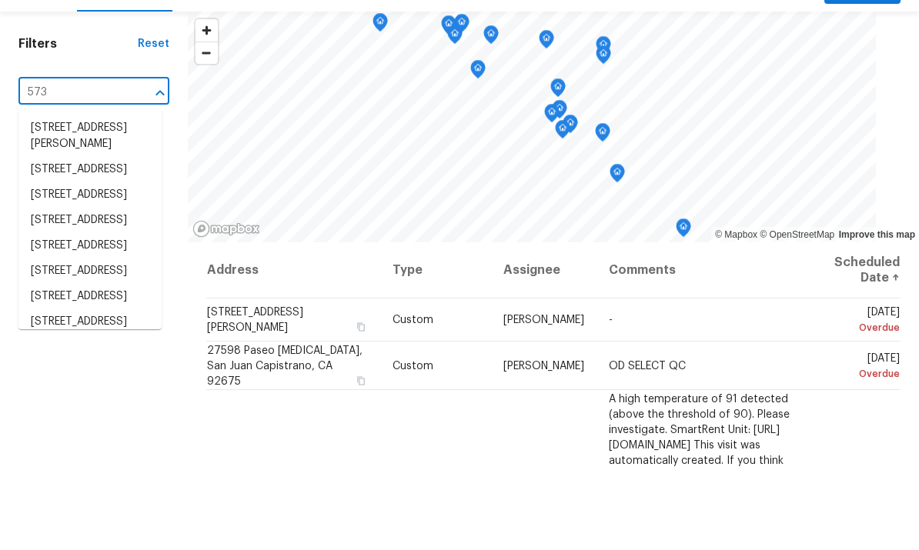
type input "5736"
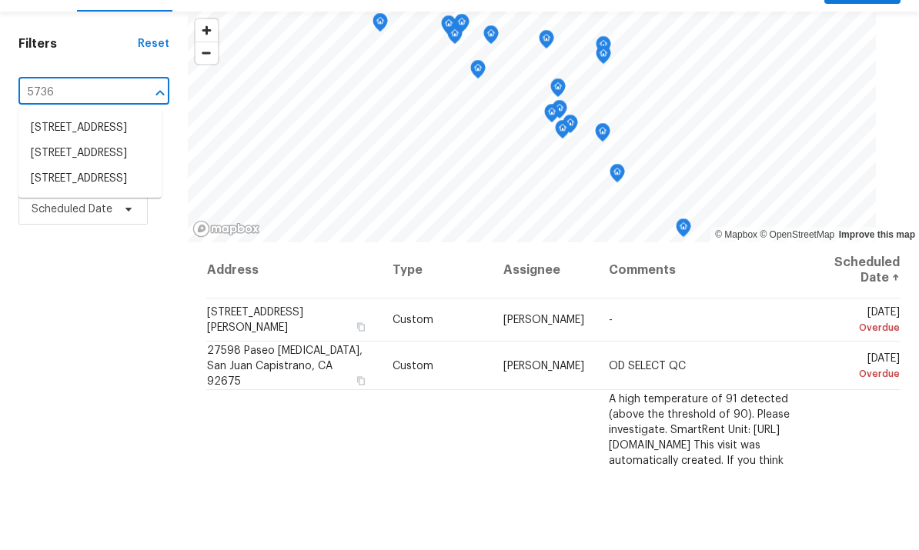
scroll to position [58, 0]
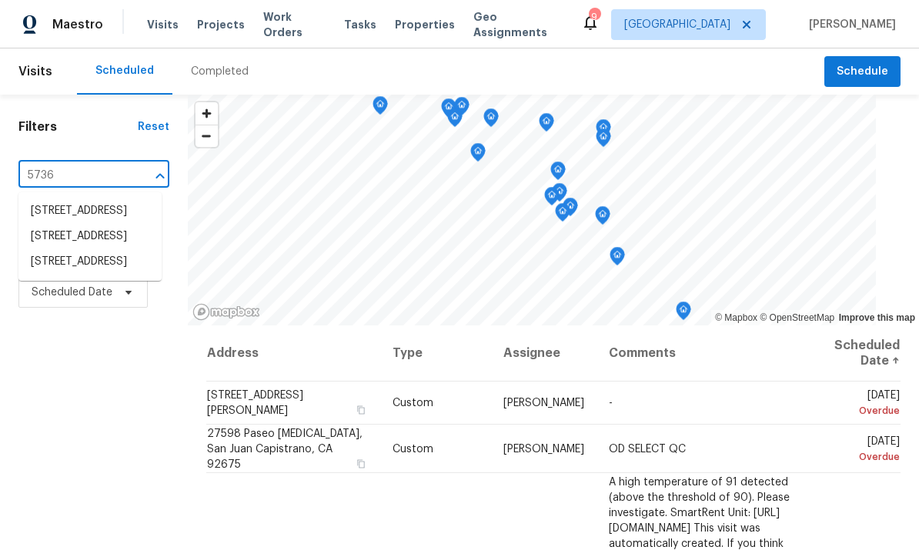
click at [82, 257] on li "5736 Vantage Ave, Valley Village, CA 91607" at bounding box center [89, 261] width 143 height 25
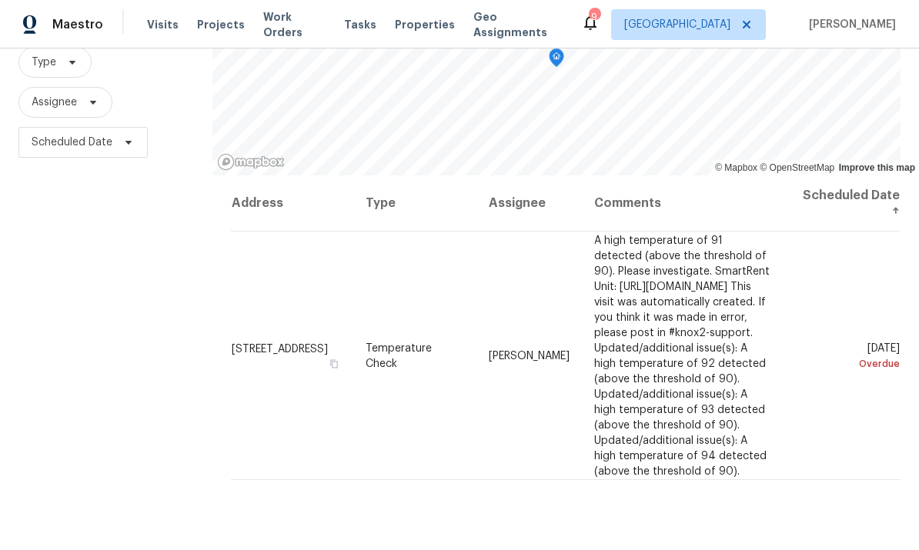
scroll to position [156, 0]
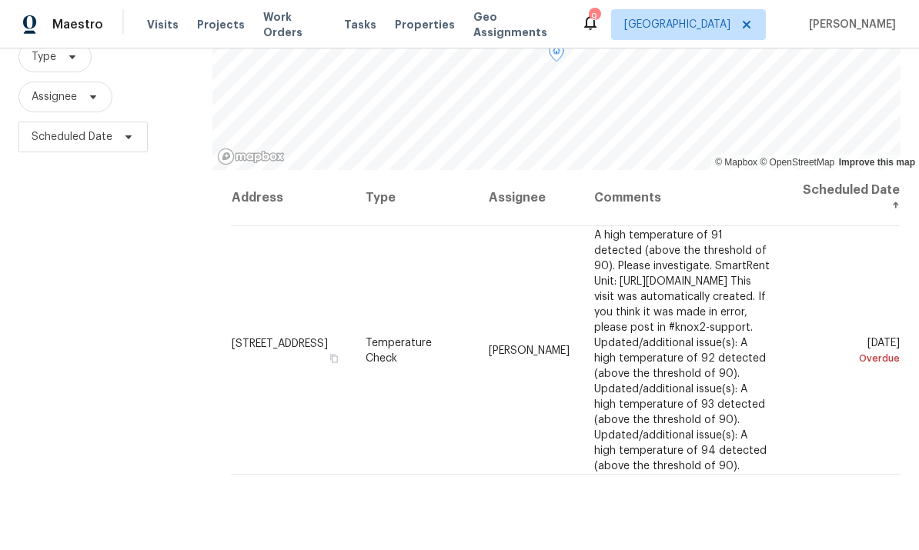
click at [0, 0] on icon at bounding box center [0, 0] width 0 height 0
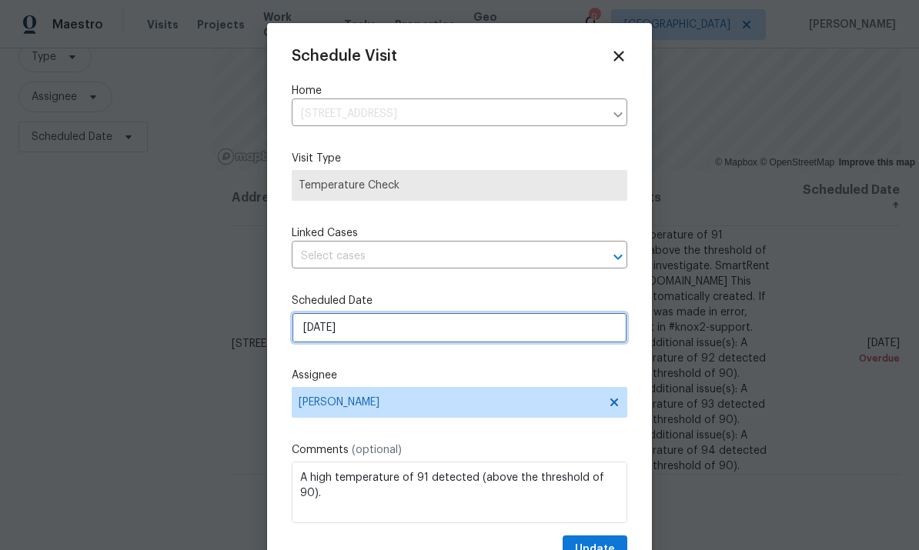
click at [423, 339] on input "8/30/2025" at bounding box center [460, 328] width 336 height 31
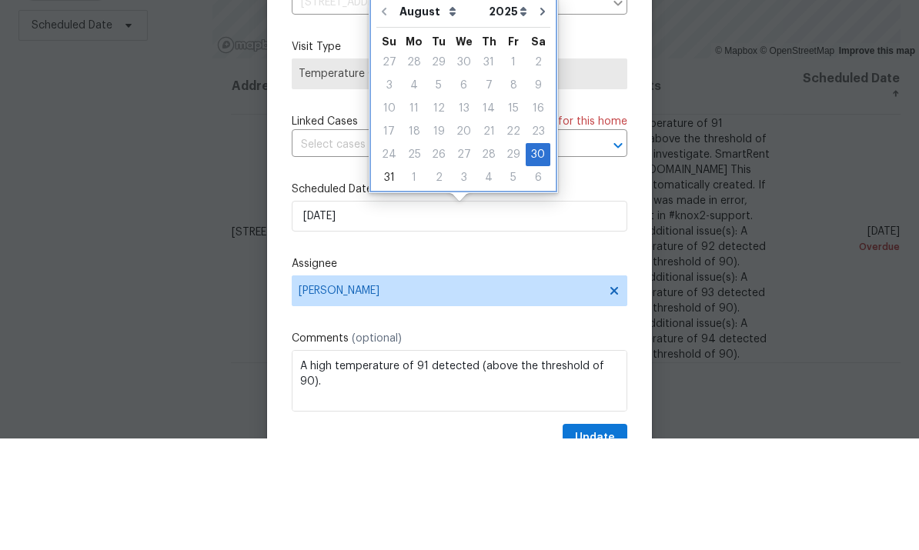
click at [540, 119] on icon "Go to next month" at bounding box center [542, 123] width 5 height 8
type input "9/30/2025"
select select "8"
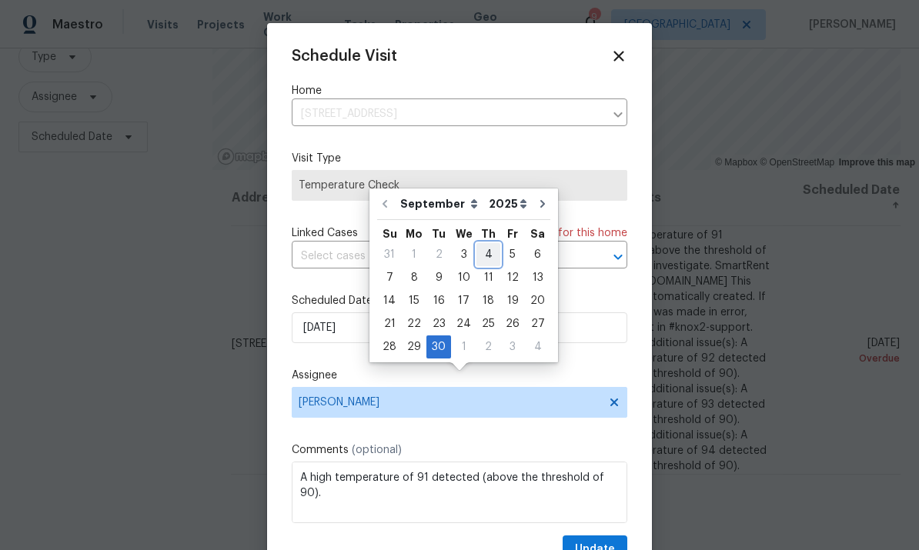
click at [483, 244] on div "4" at bounding box center [489, 255] width 24 height 22
type input "9/4/2025"
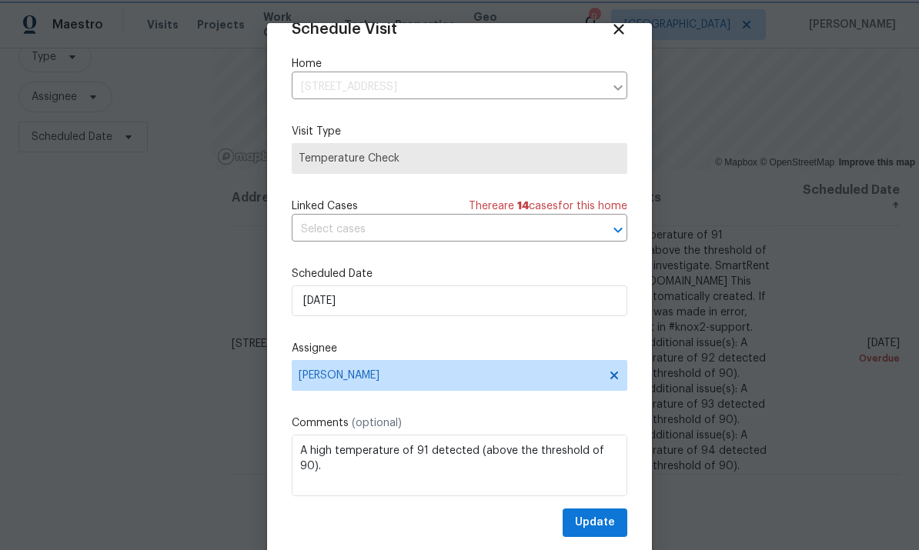
scroll to position [30, 0]
click at [595, 525] on span "Update" at bounding box center [595, 522] width 40 height 19
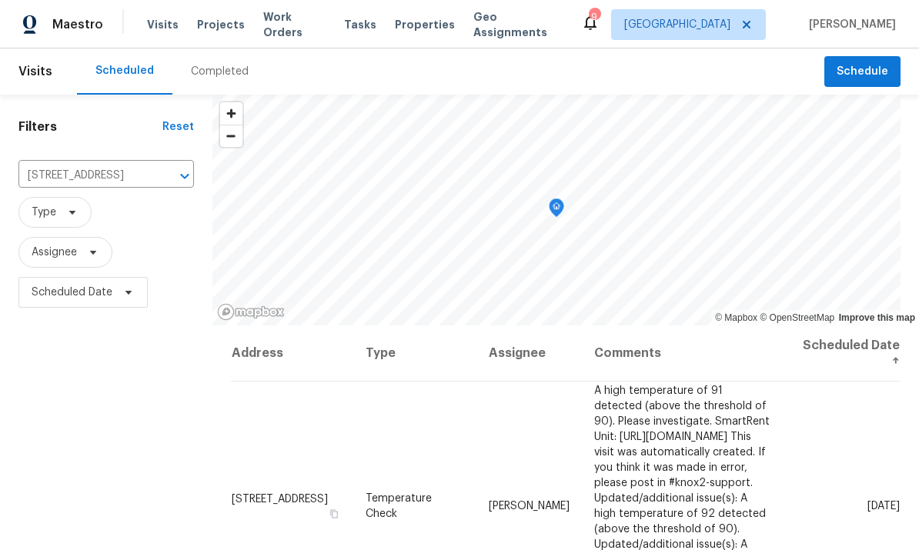
scroll to position [0, 0]
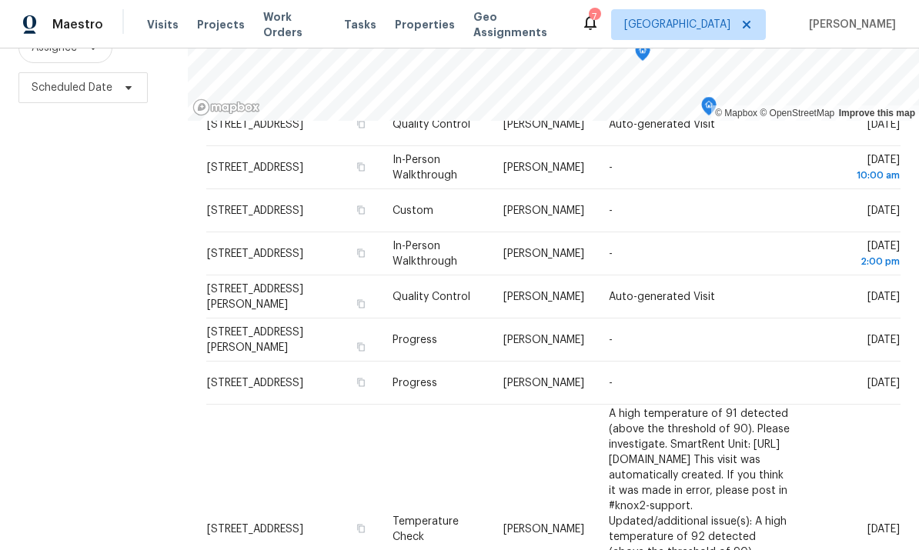
scroll to position [204, 0]
click at [82, 393] on div "Filters Reset ​ Type Assignee Scheduled Date" at bounding box center [94, 226] width 188 height 671
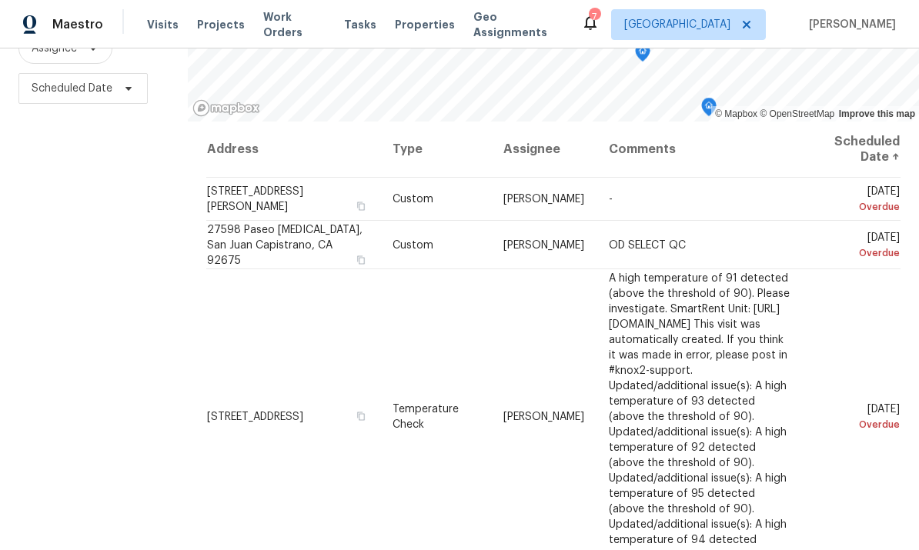
scroll to position [0, 0]
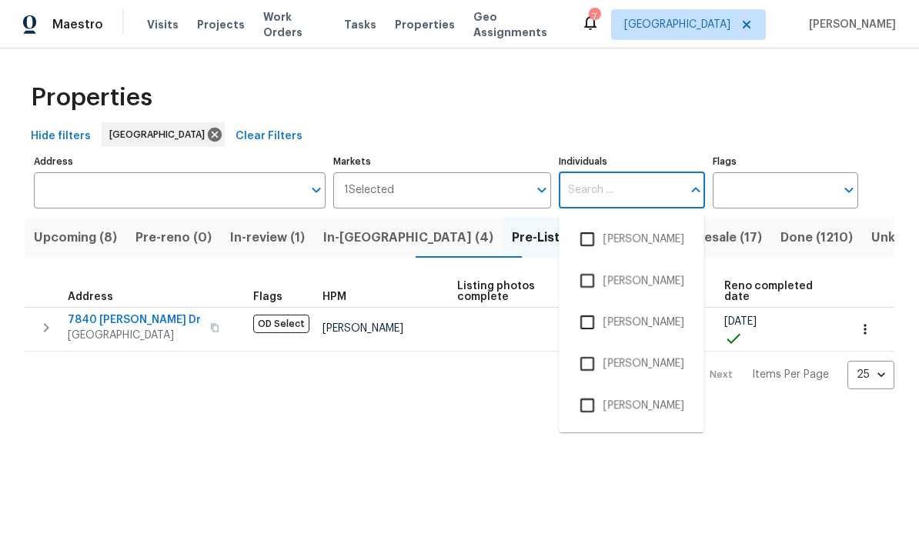
scroll to position [97, 0]
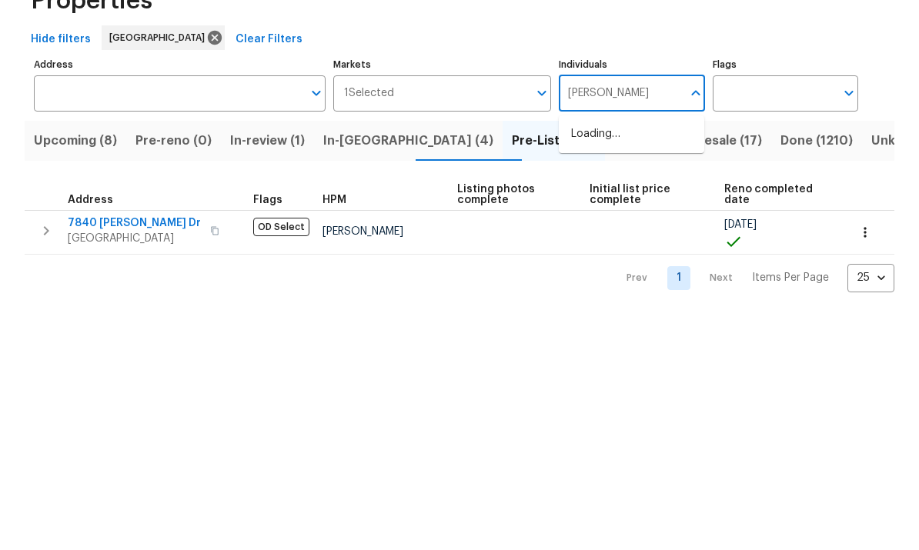
type input "[PERSON_NAME]"
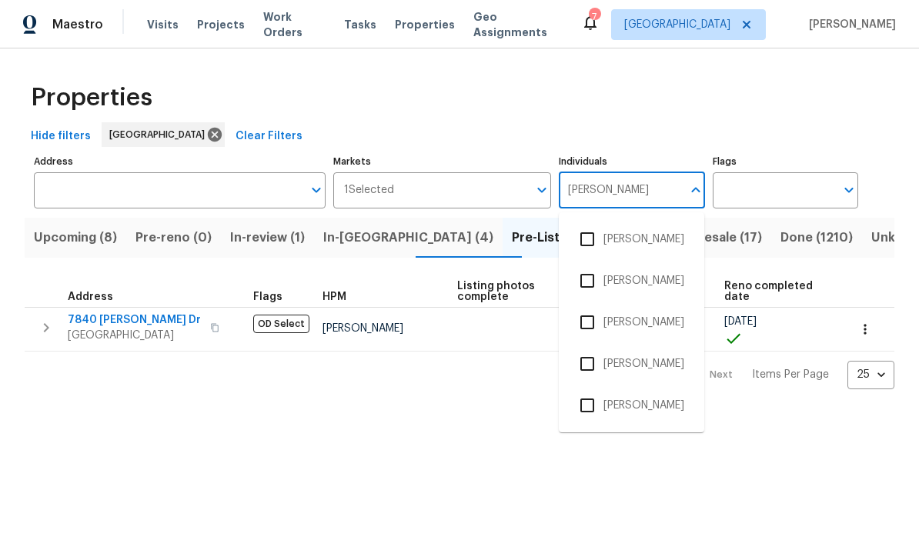
click at [594, 405] on input "checkbox" at bounding box center [587, 406] width 32 height 32
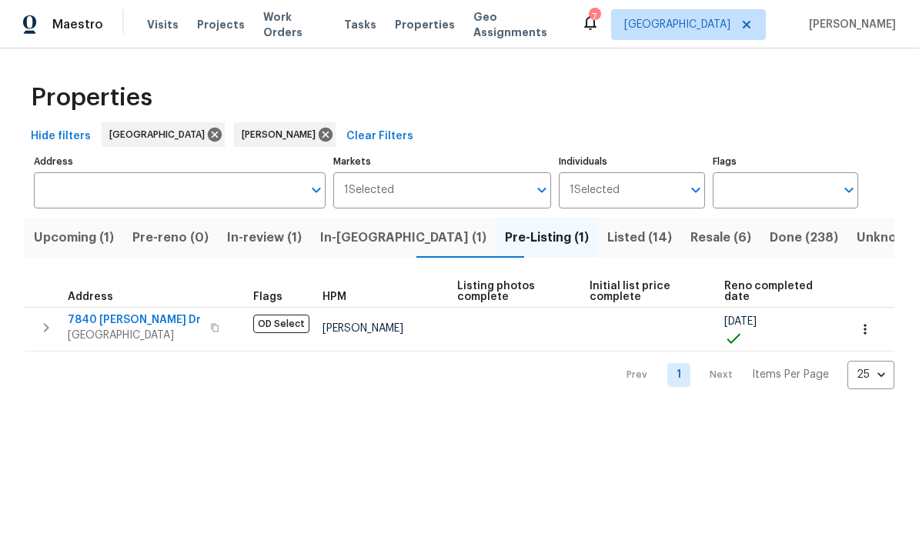
click at [691, 238] on span "Resale (6)" at bounding box center [721, 238] width 61 height 22
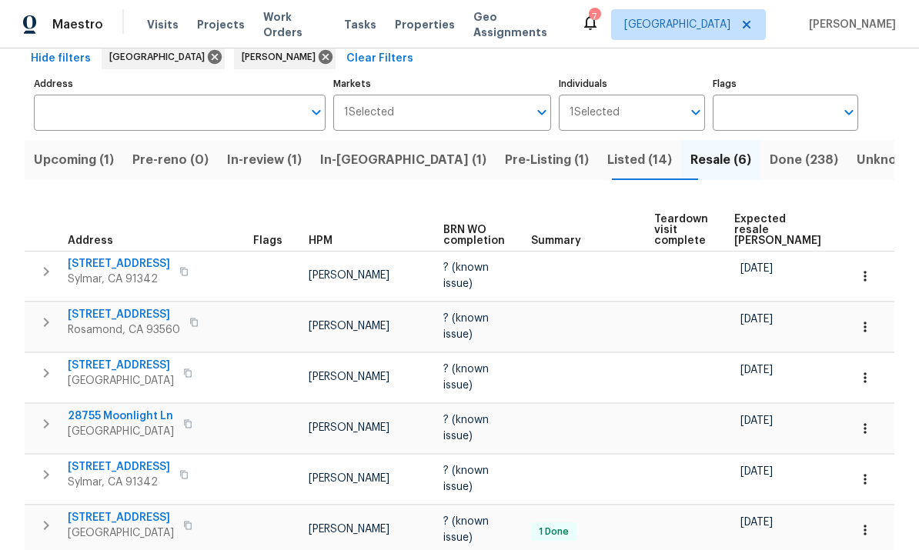
scroll to position [58, 0]
click at [607, 149] on span "Listed (14)" at bounding box center [639, 160] width 65 height 22
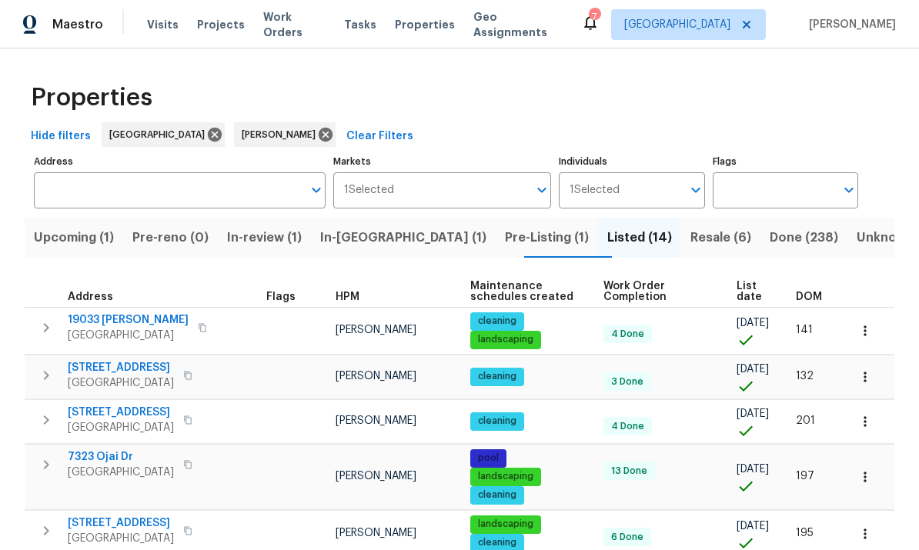
click at [691, 229] on span "Resale (6)" at bounding box center [721, 238] width 61 height 22
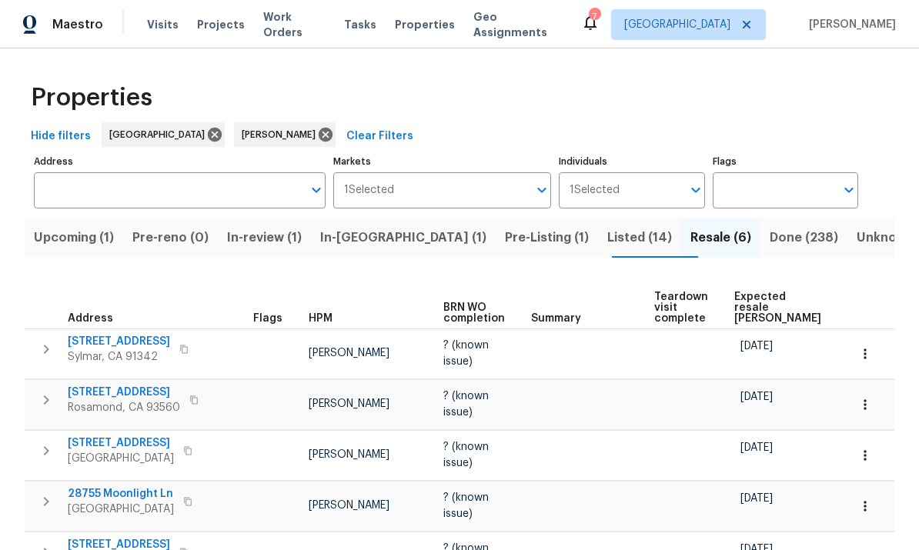
click at [607, 227] on span "Listed (14)" at bounding box center [639, 238] width 65 height 22
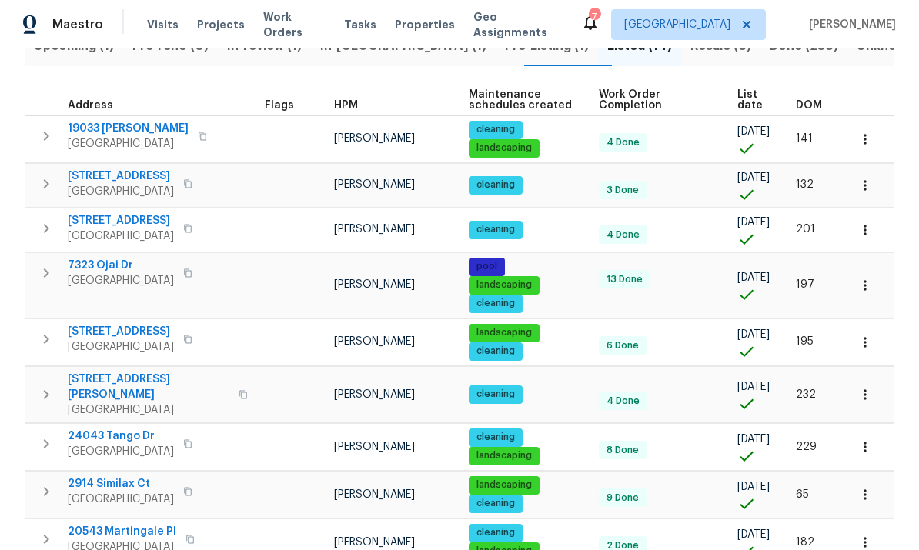
scroll to position [212, 0]
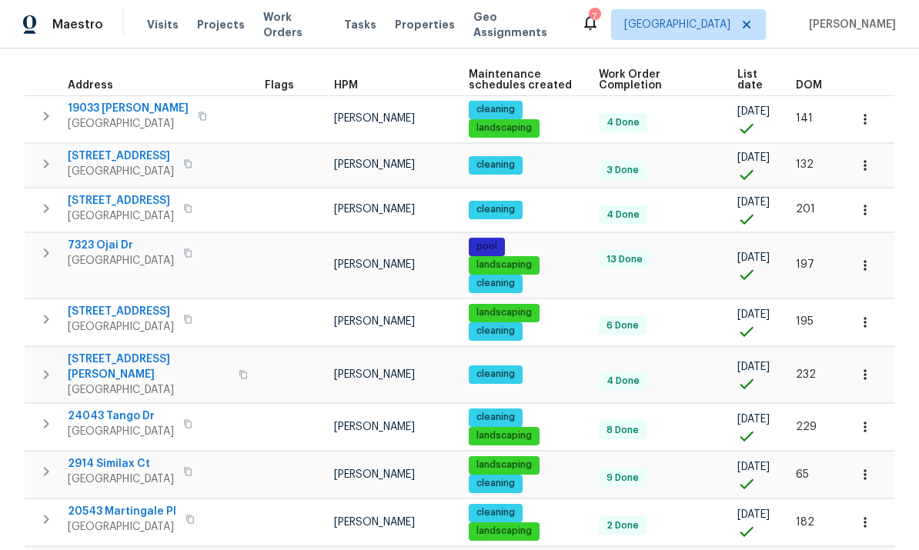
click at [867, 274] on button "button" at bounding box center [865, 266] width 34 height 34
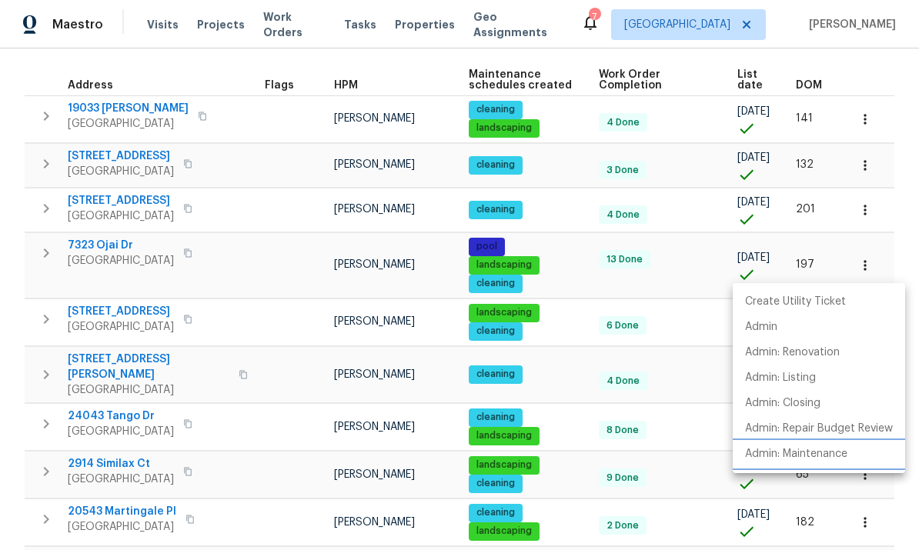
click at [821, 457] on p "Admin: Maintenance" at bounding box center [796, 455] width 102 height 16
click at [610, 254] on div at bounding box center [459, 275] width 919 height 550
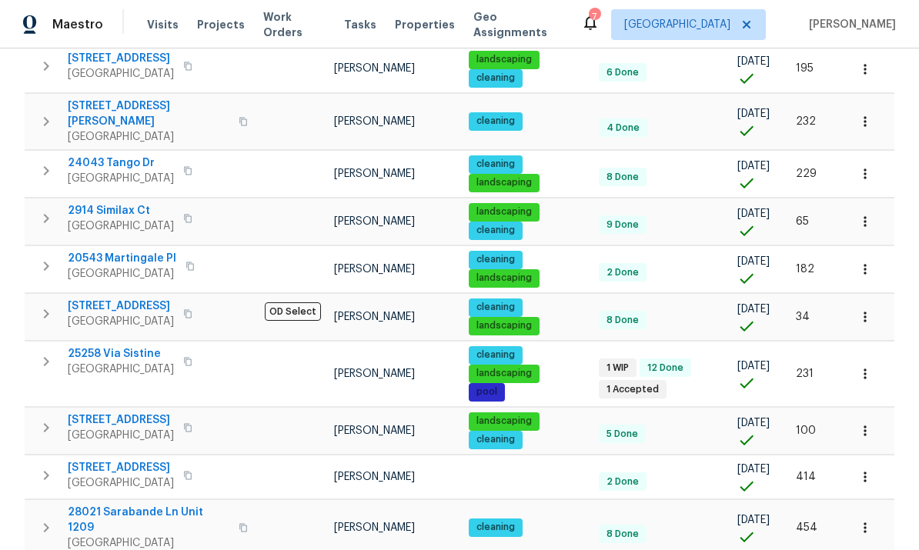
scroll to position [464, 0]
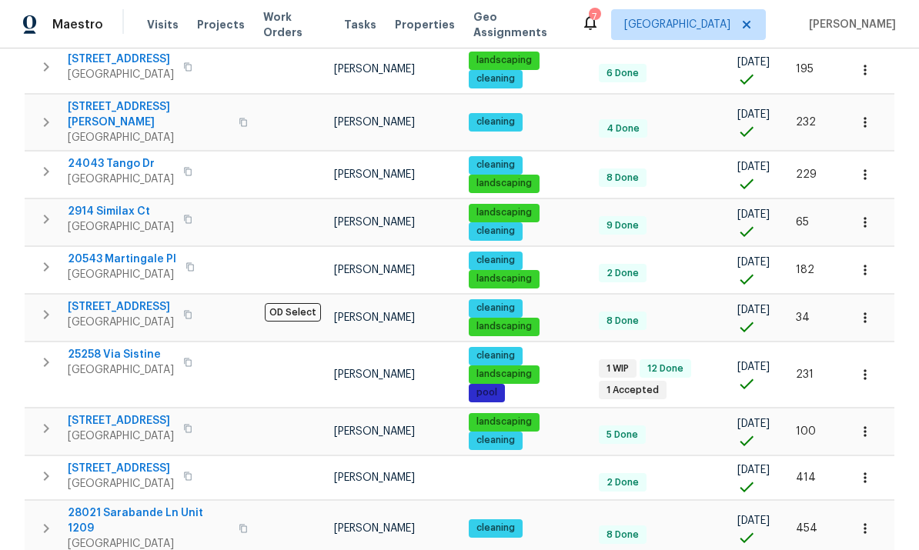
click at [184, 358] on icon "button" at bounding box center [188, 362] width 8 height 8
click at [867, 367] on icon "button" at bounding box center [865, 374] width 15 height 15
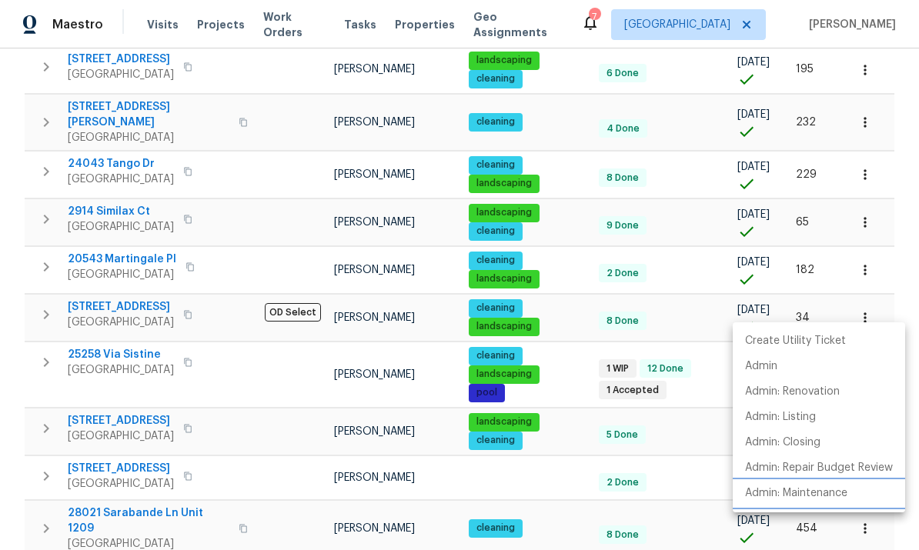
click at [809, 496] on p "Admin: Maintenance" at bounding box center [796, 494] width 102 height 16
